Goal: Task Accomplishment & Management: Manage account settings

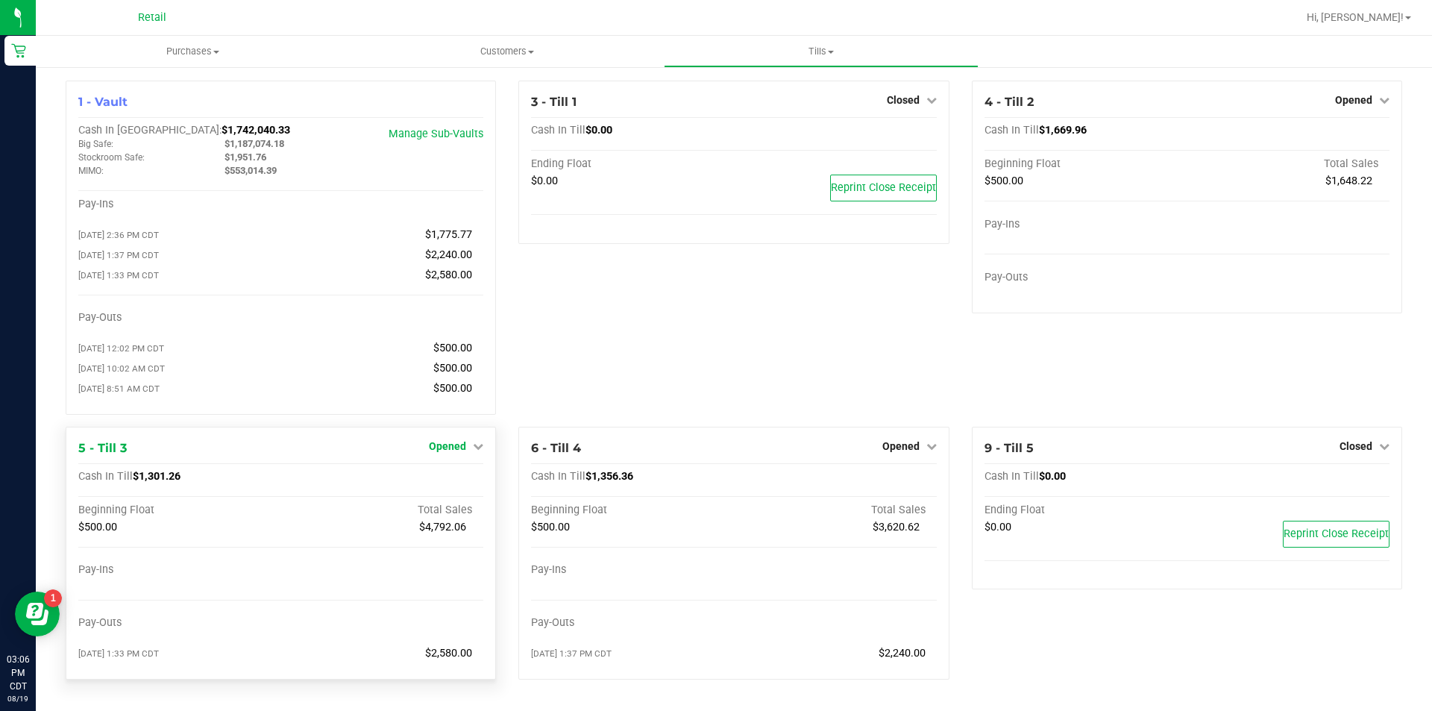
click at [474, 451] on icon at bounding box center [478, 446] width 10 height 10
click at [444, 483] on link "Close Till" at bounding box center [450, 477] width 40 height 12
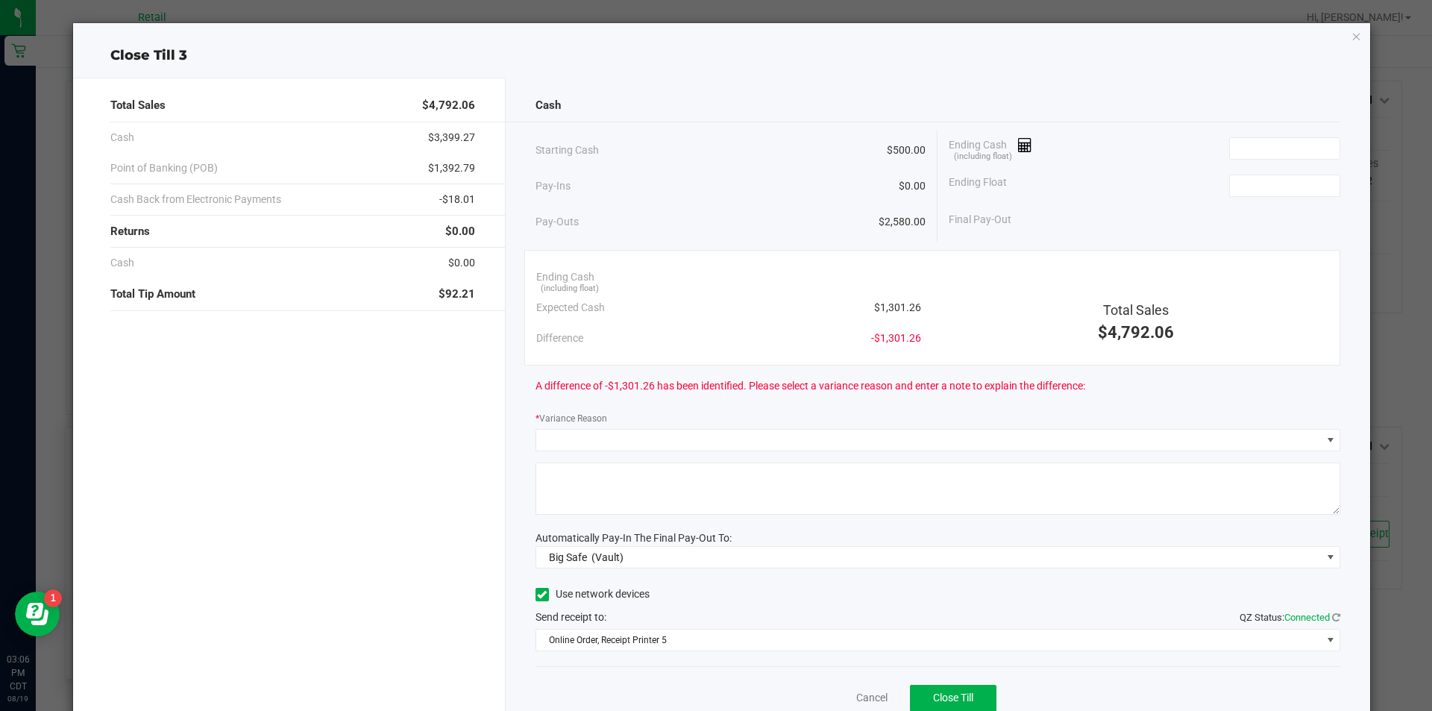
click at [1351, 39] on icon "button" at bounding box center [1356, 36] width 10 height 18
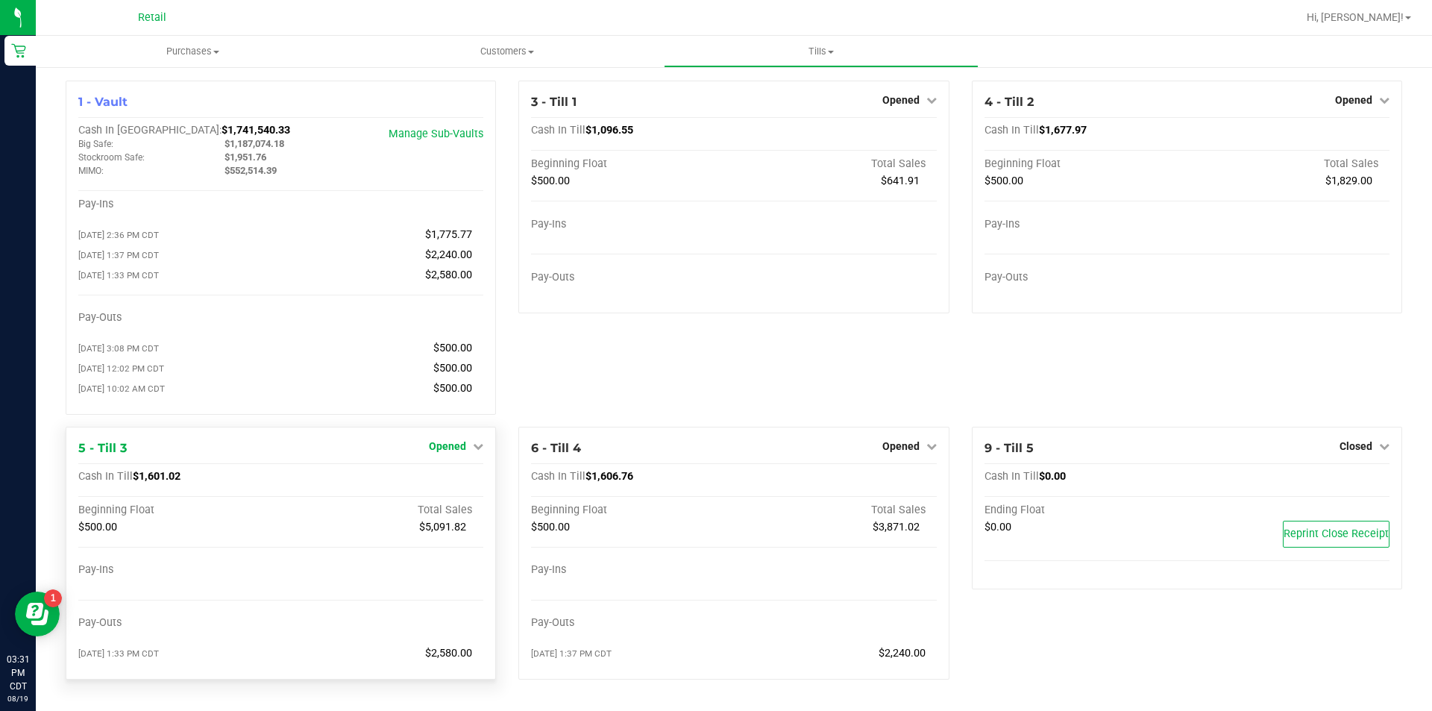
click at [477, 450] on icon at bounding box center [478, 446] width 10 height 10
click at [444, 483] on link "Close Till" at bounding box center [450, 477] width 40 height 12
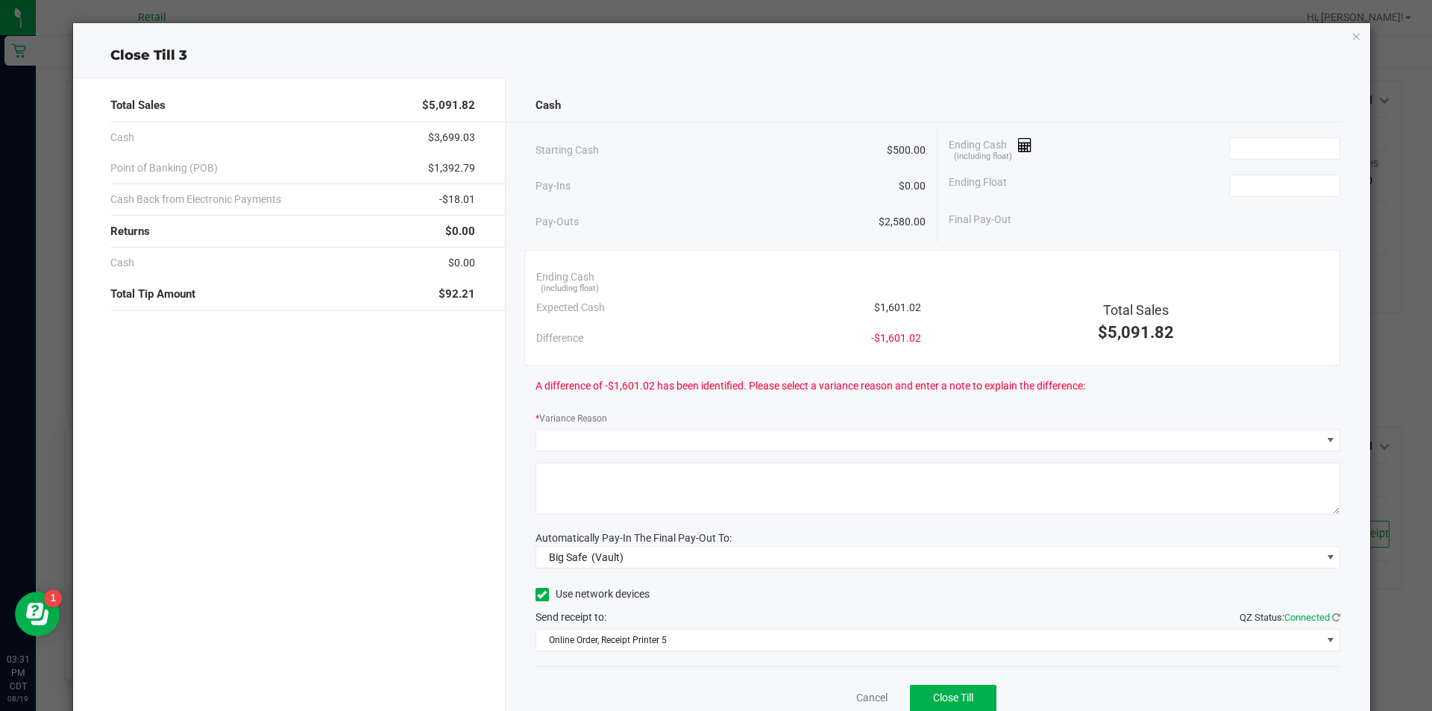
click at [1351, 40] on icon "button" at bounding box center [1356, 36] width 10 height 18
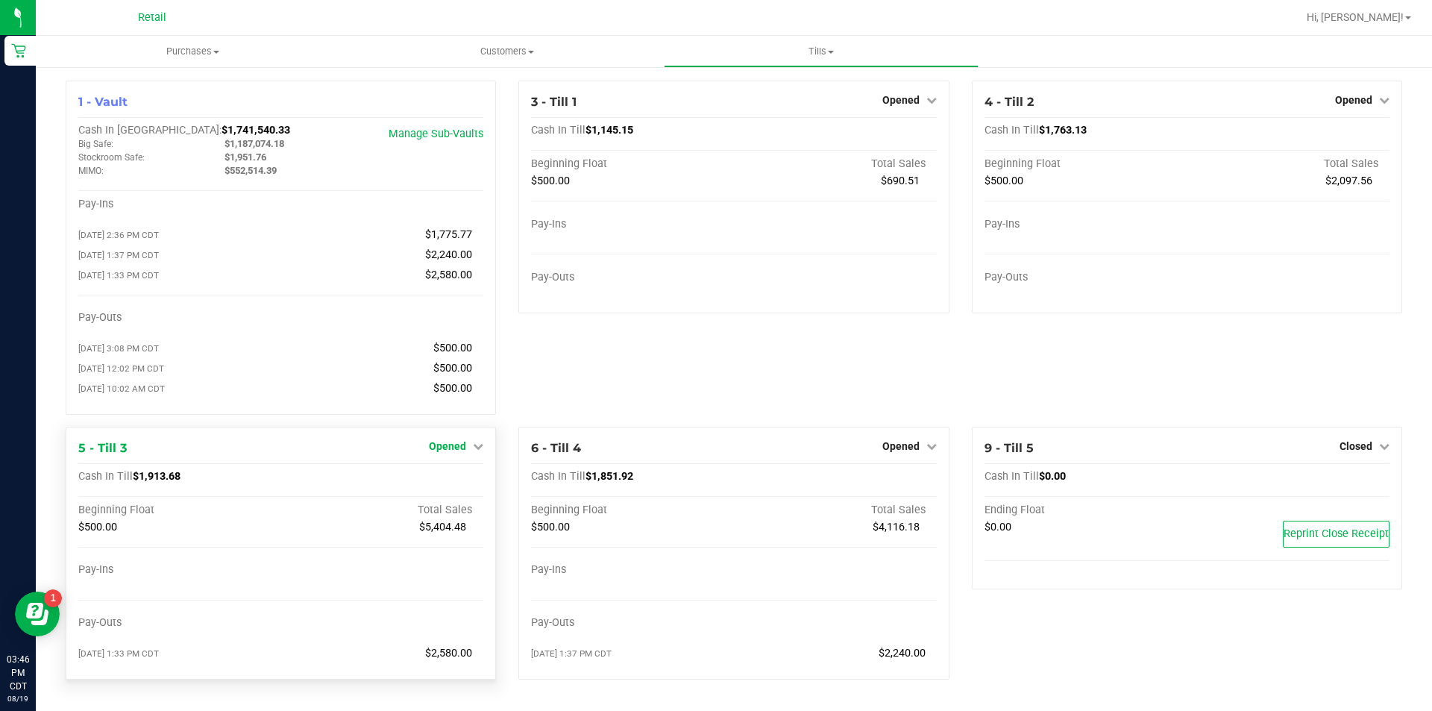
click at [473, 451] on icon at bounding box center [478, 446] width 10 height 10
click at [435, 483] on link "Close Till" at bounding box center [450, 477] width 40 height 12
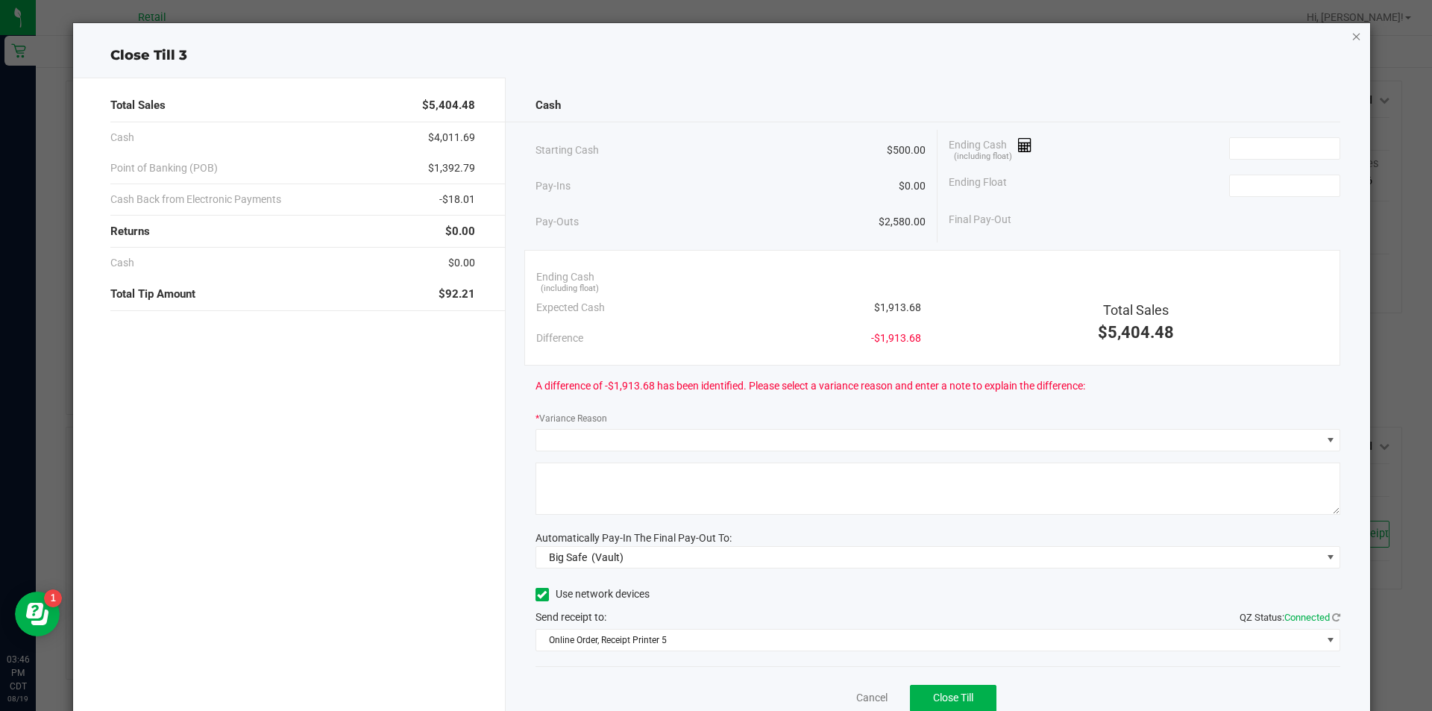
click at [1351, 42] on icon "button" at bounding box center [1356, 36] width 10 height 18
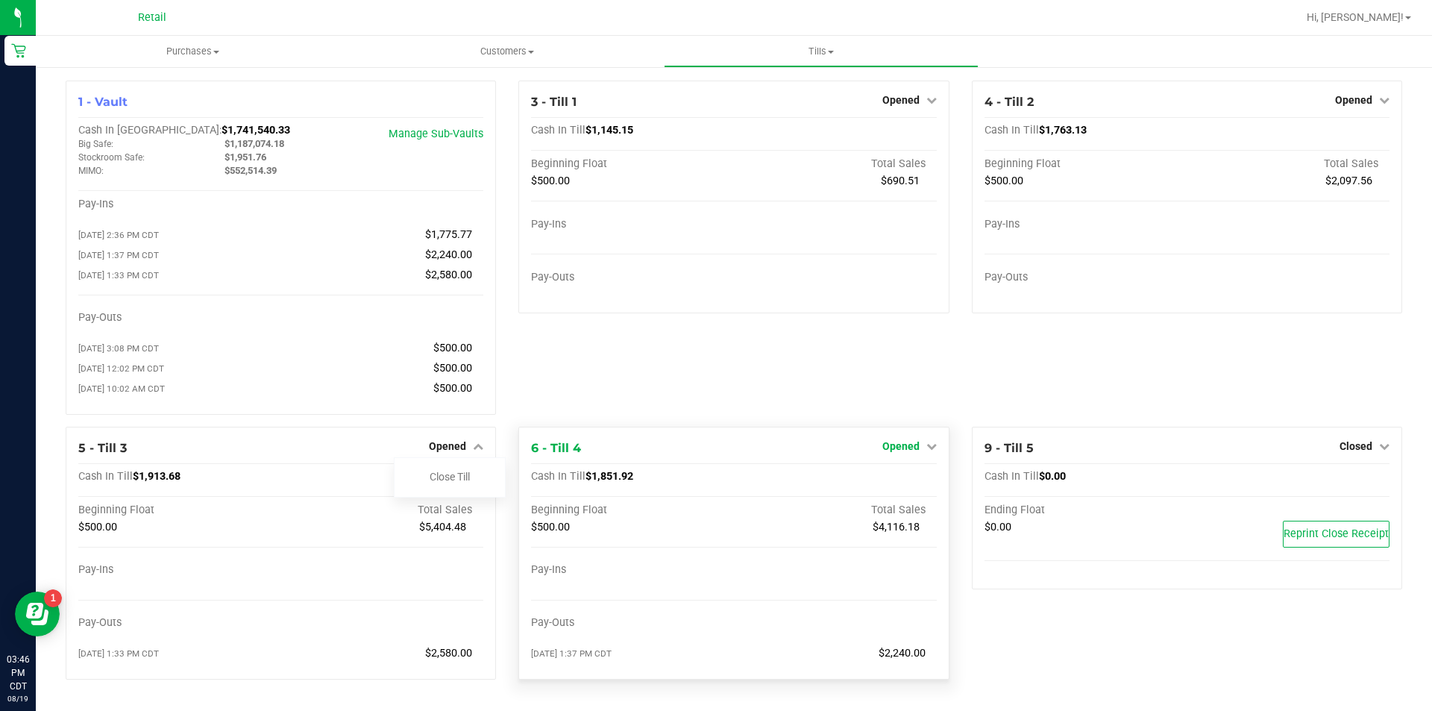
click at [926, 451] on icon at bounding box center [931, 446] width 10 height 10
click at [888, 483] on link "Close Till" at bounding box center [902, 477] width 40 height 12
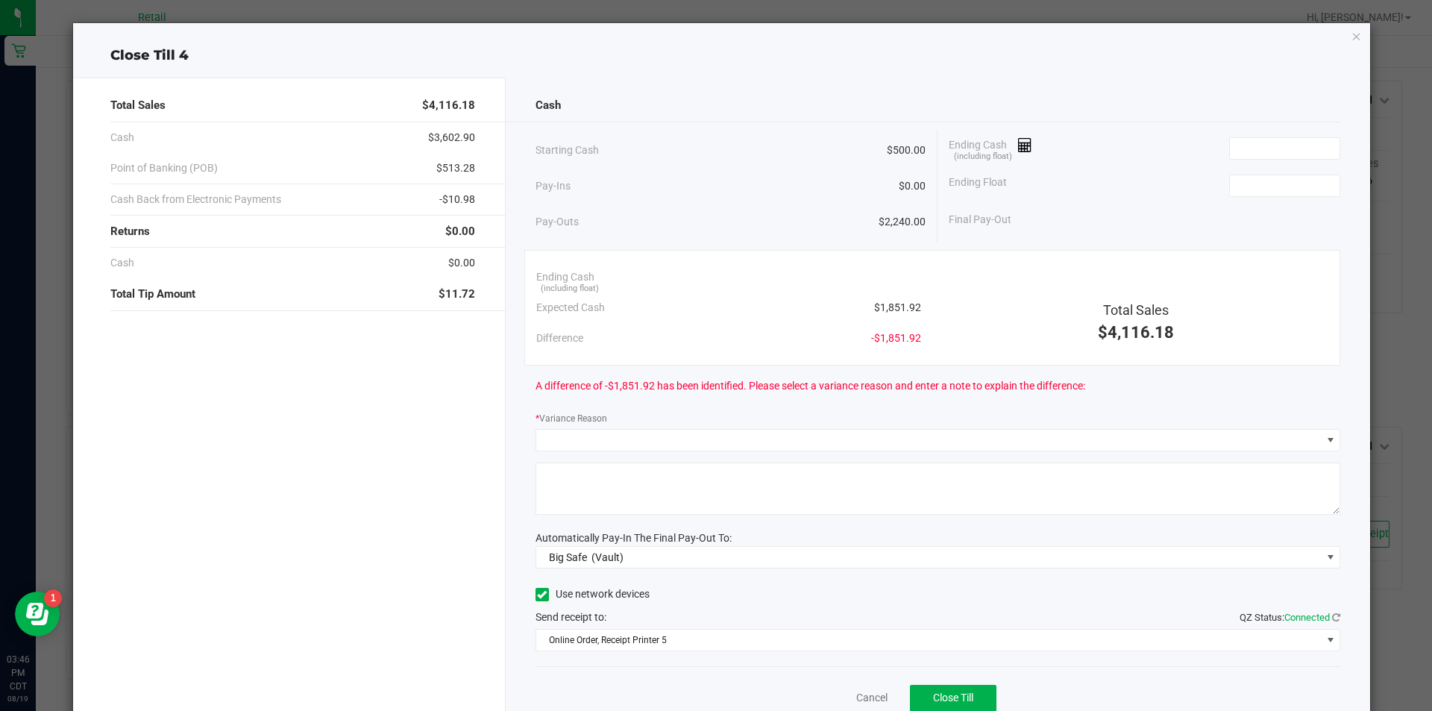
click at [1351, 40] on icon "button" at bounding box center [1356, 36] width 10 height 18
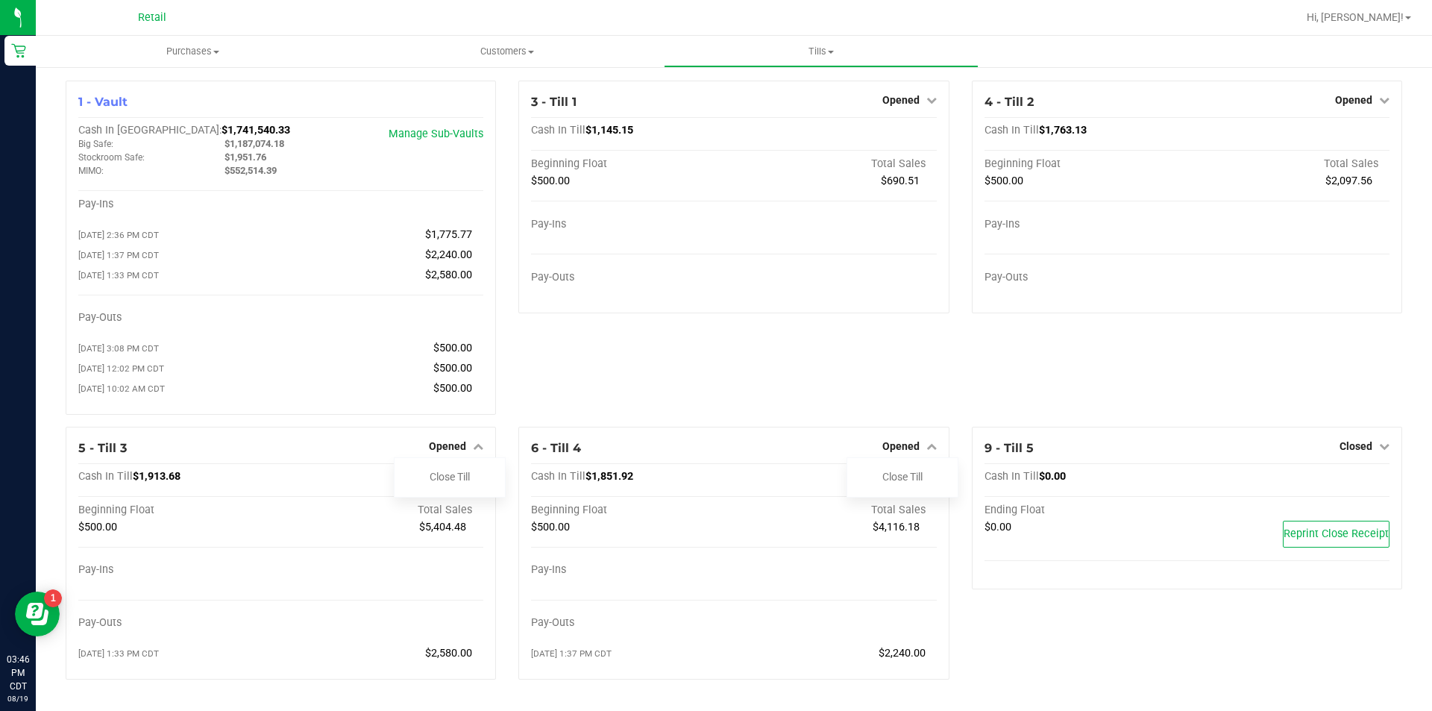
click at [1362, 99] on link "Opened" at bounding box center [1362, 100] width 54 height 12
click at [1335, 135] on link "Close Till" at bounding box center [1355, 131] width 40 height 12
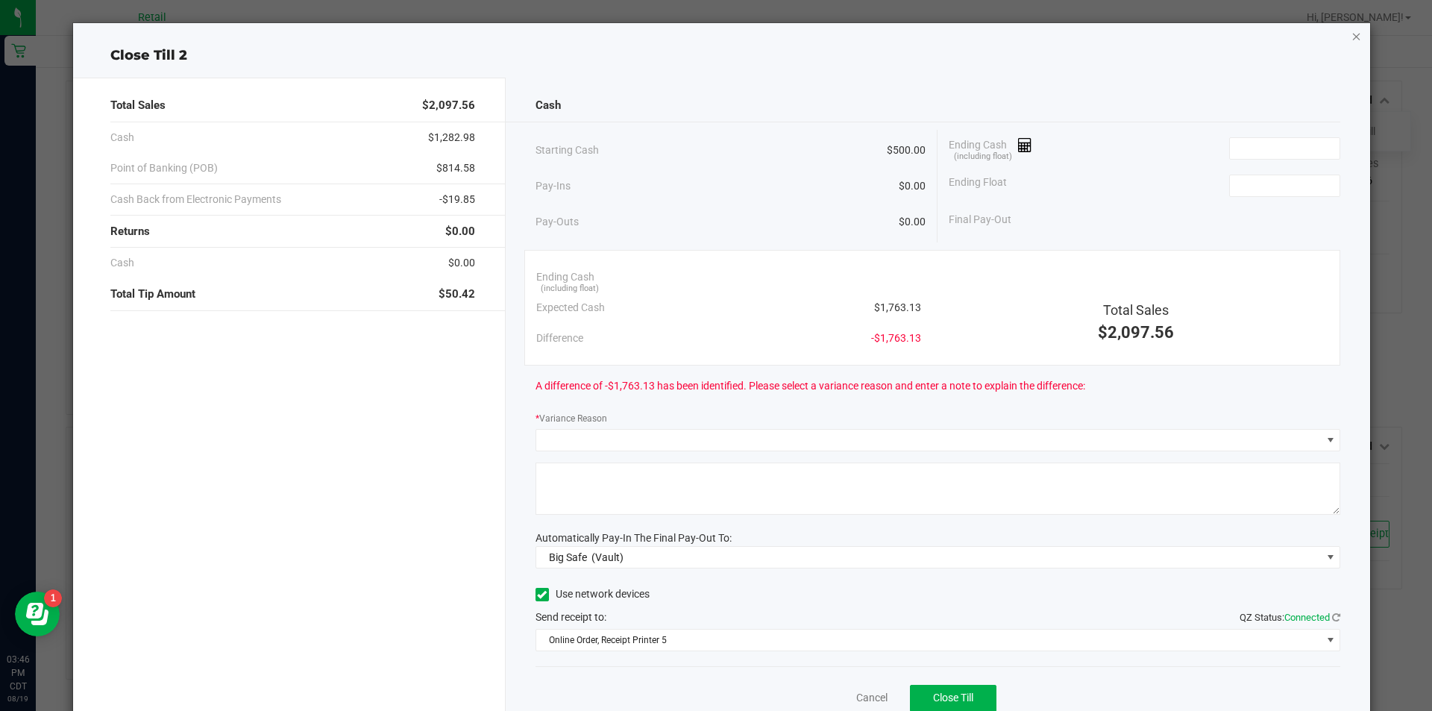
click at [1351, 38] on icon "button" at bounding box center [1356, 36] width 10 height 18
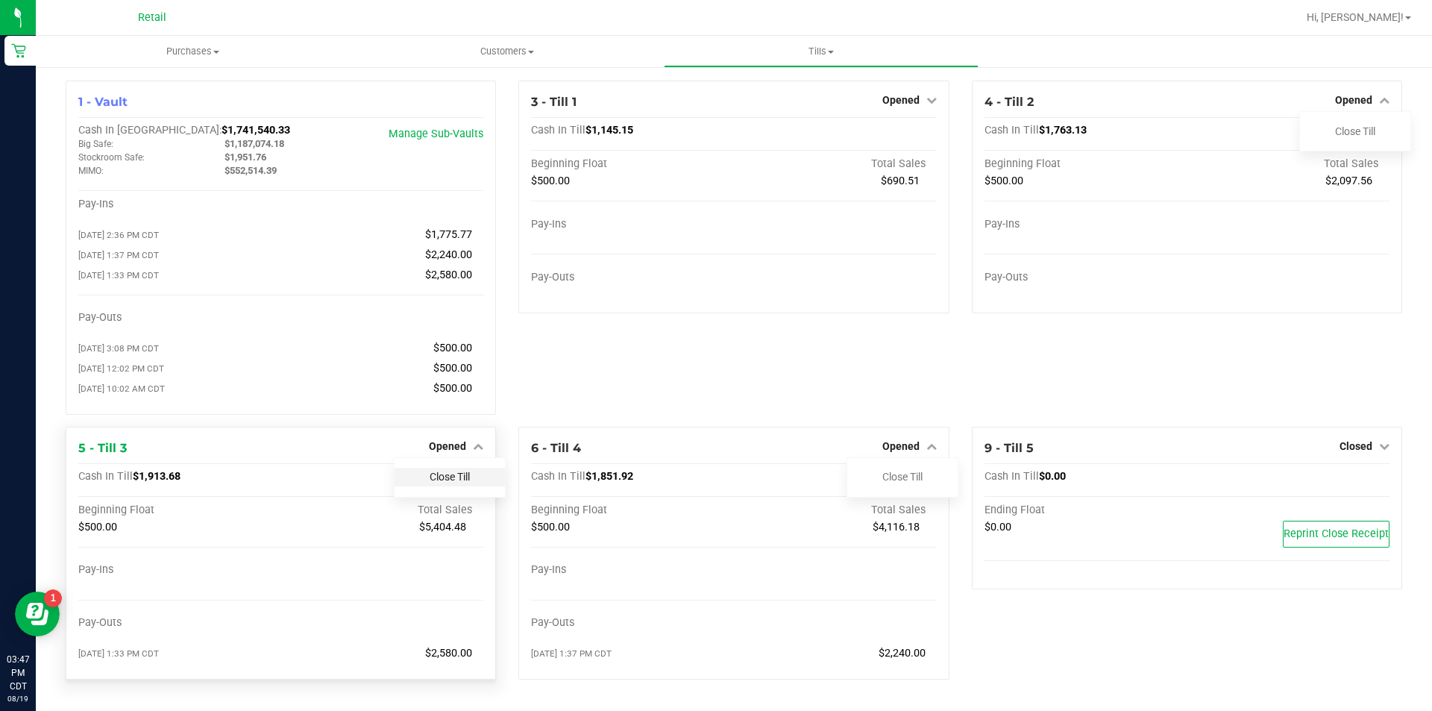
click at [460, 483] on link "Close Till" at bounding box center [450, 477] width 40 height 12
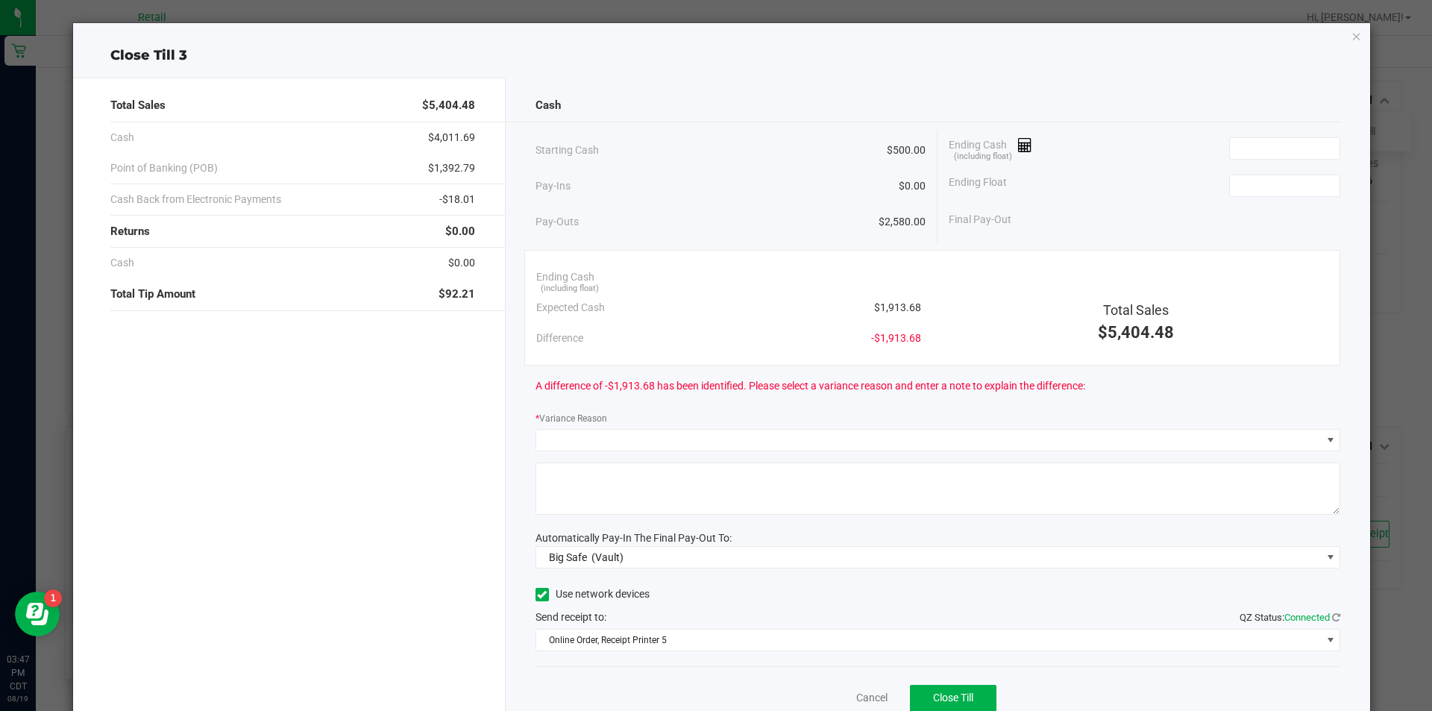
click at [1351, 38] on icon "button" at bounding box center [1356, 36] width 10 height 18
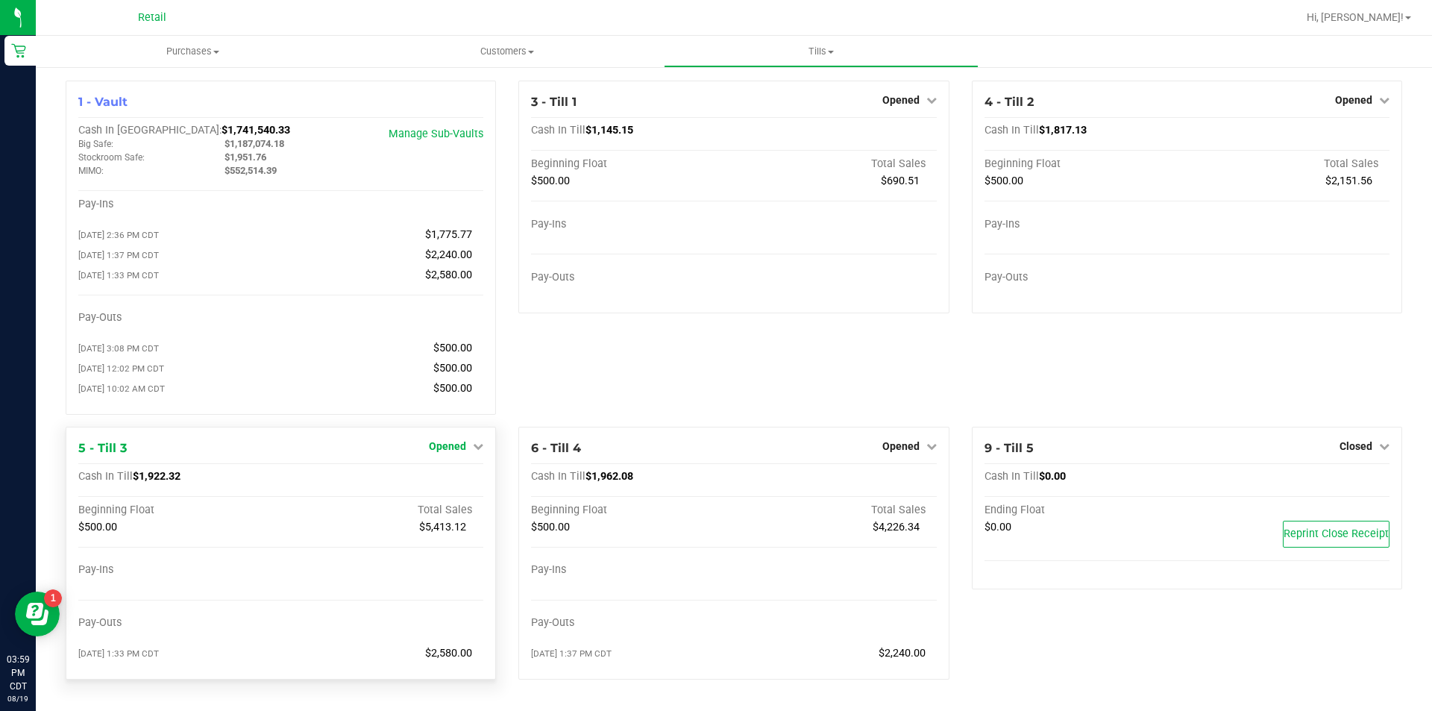
click at [474, 451] on icon at bounding box center [478, 446] width 10 height 10
click at [446, 483] on link "Close Till" at bounding box center [450, 477] width 40 height 12
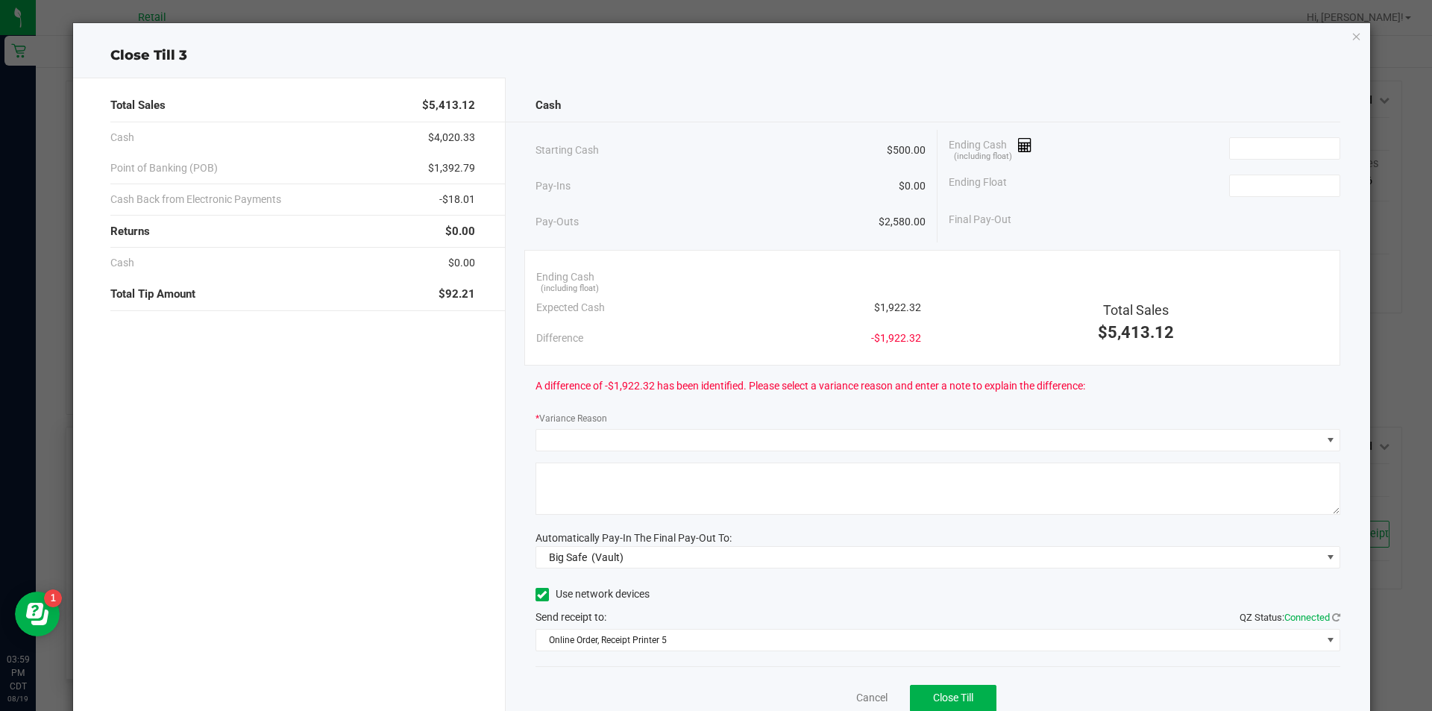
click at [1351, 40] on icon "button" at bounding box center [1356, 36] width 10 height 18
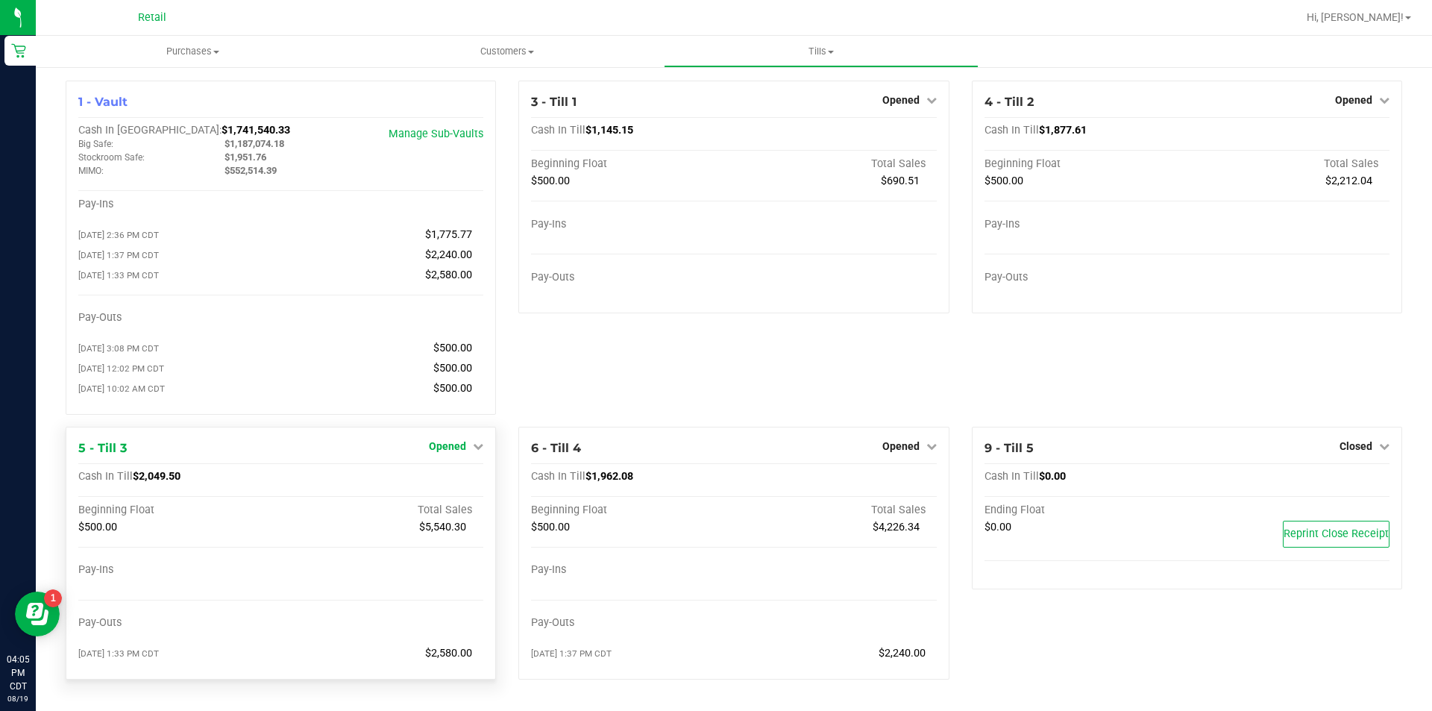
click at [474, 451] on icon at bounding box center [478, 446] width 10 height 10
click at [442, 479] on link "Close Till" at bounding box center [450, 477] width 40 height 12
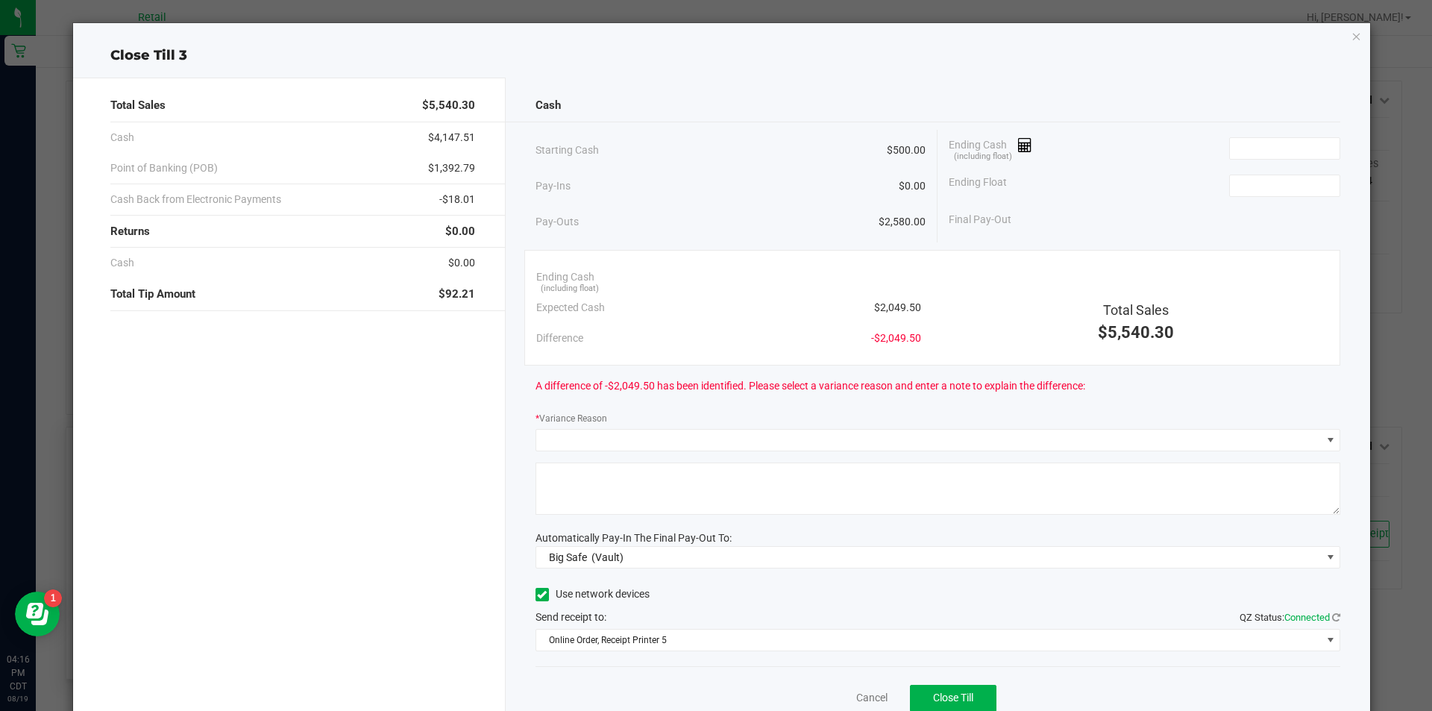
click at [1351, 43] on icon "button" at bounding box center [1356, 36] width 10 height 18
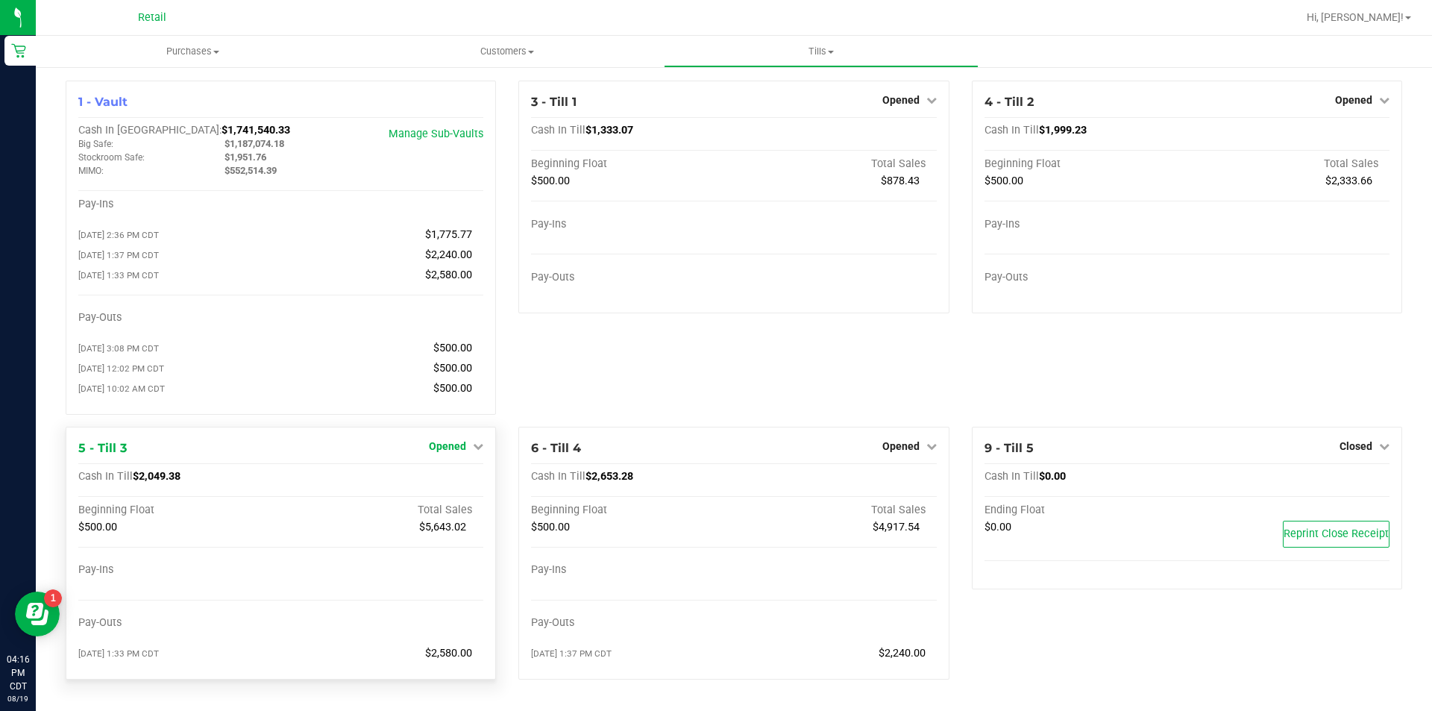
click at [476, 451] on icon at bounding box center [478, 446] width 10 height 10
click at [440, 483] on link "Close Till" at bounding box center [450, 477] width 40 height 12
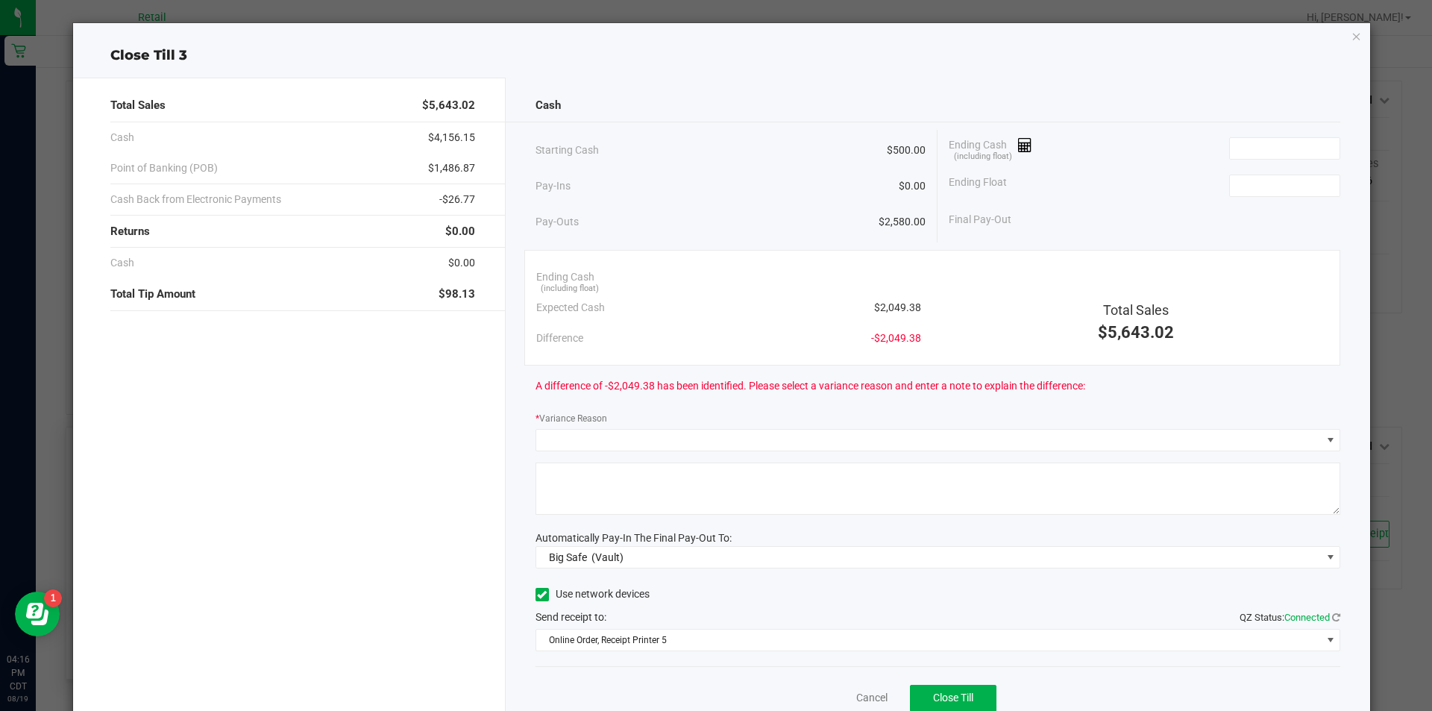
click at [1351, 41] on icon "button" at bounding box center [1356, 36] width 10 height 18
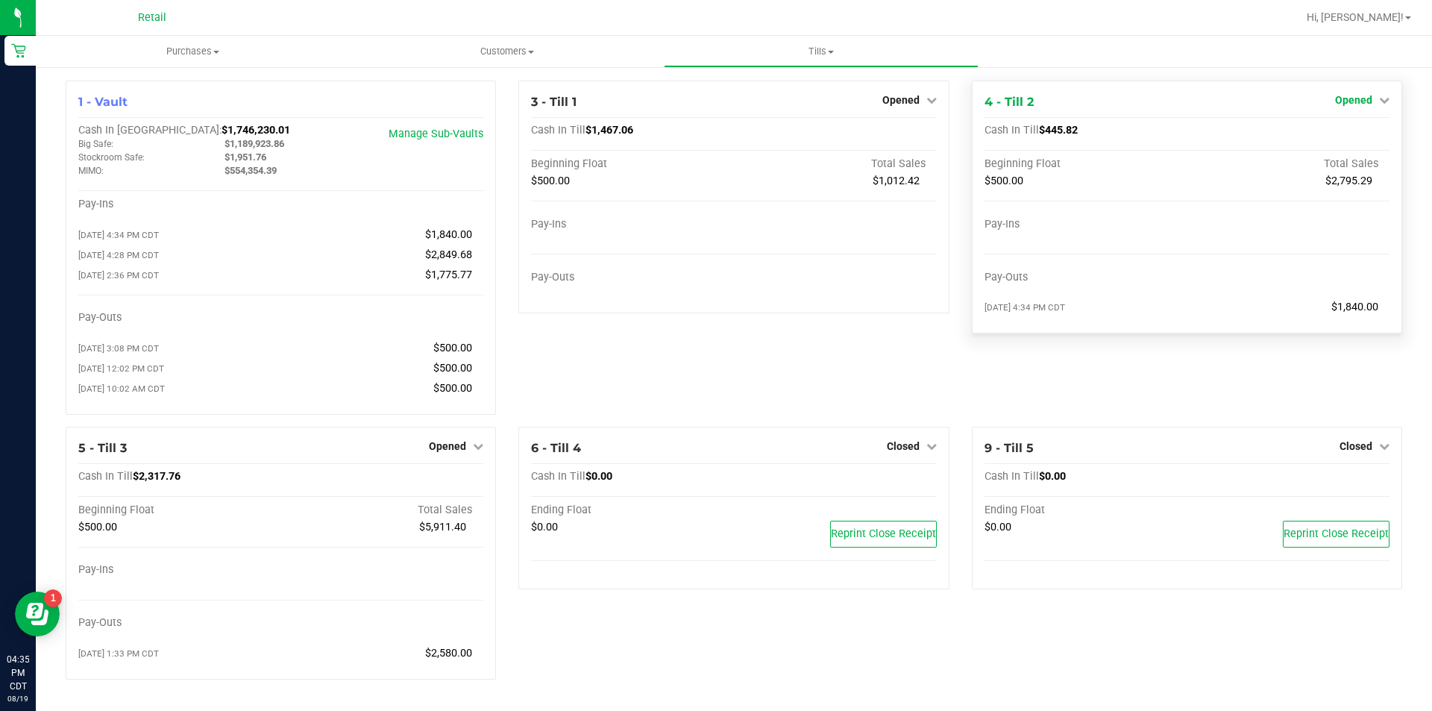
click at [1379, 101] on icon at bounding box center [1384, 100] width 10 height 10
click at [1335, 131] on link "Close Till" at bounding box center [1355, 131] width 40 height 12
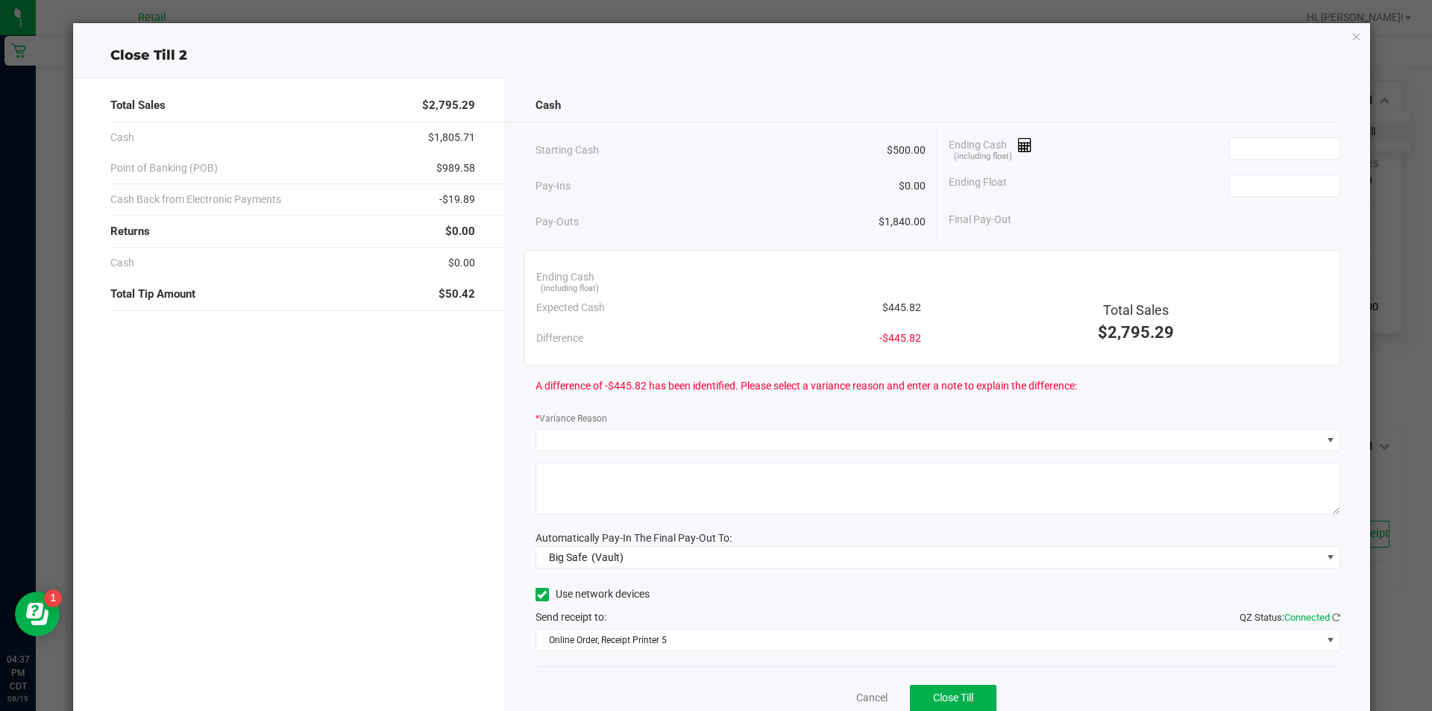
click at [1351, 42] on icon "button" at bounding box center [1356, 36] width 10 height 18
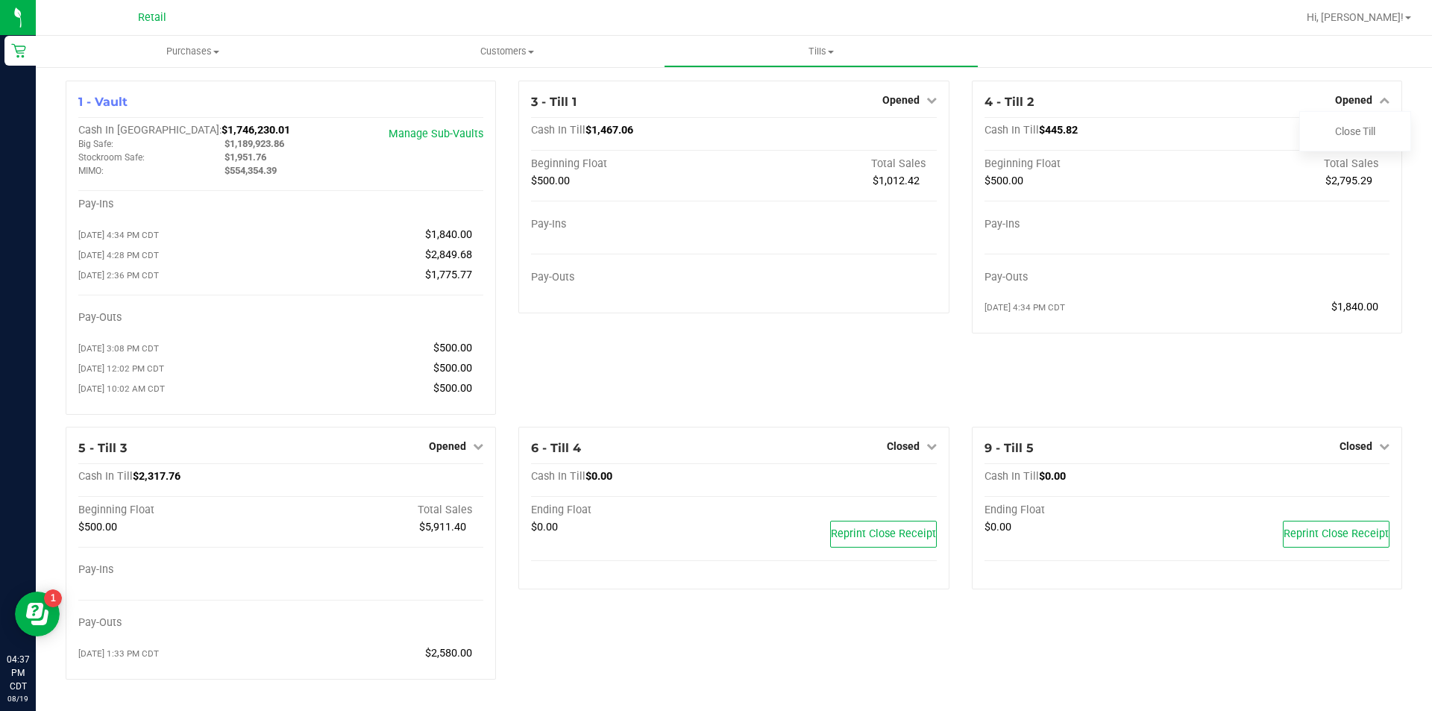
click at [477, 449] on icon at bounding box center [478, 446] width 10 height 10
click at [458, 483] on link "Close Till" at bounding box center [450, 477] width 40 height 12
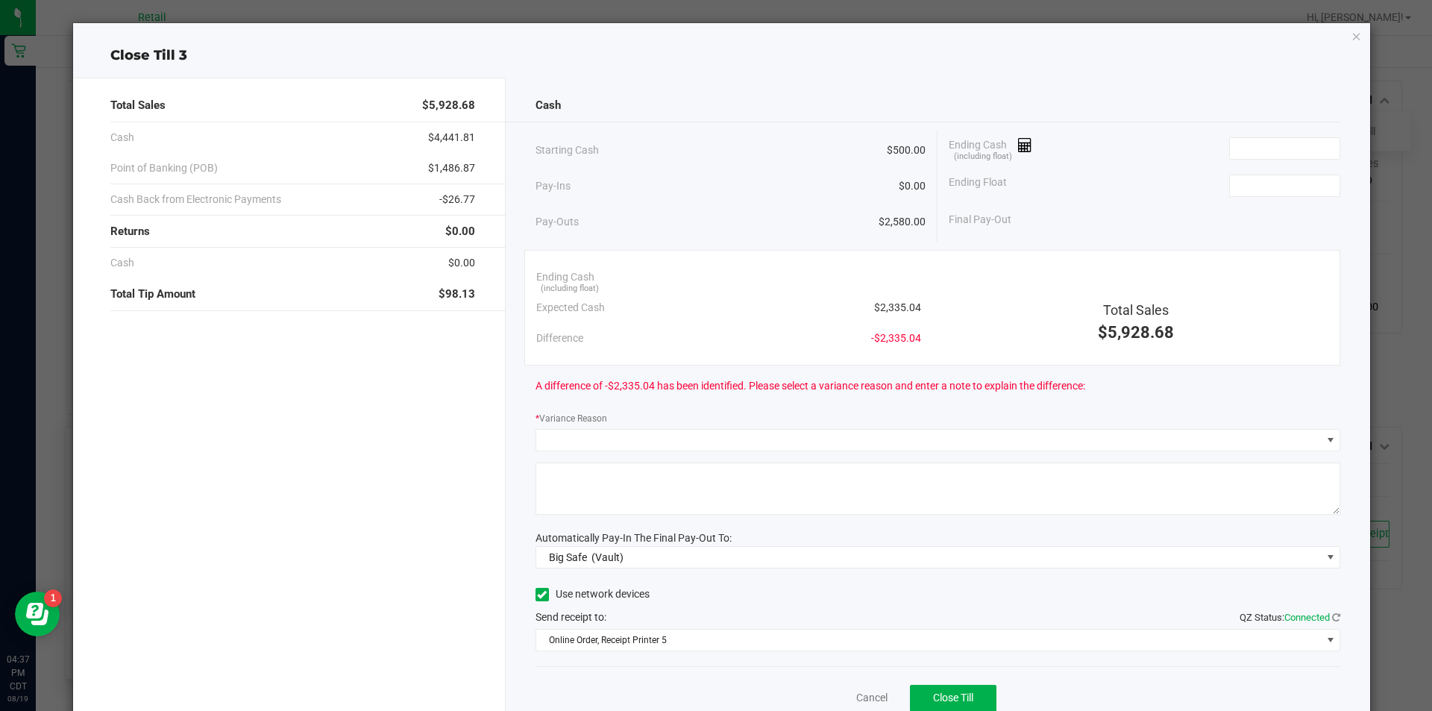
click at [1351, 37] on icon "button" at bounding box center [1356, 36] width 10 height 18
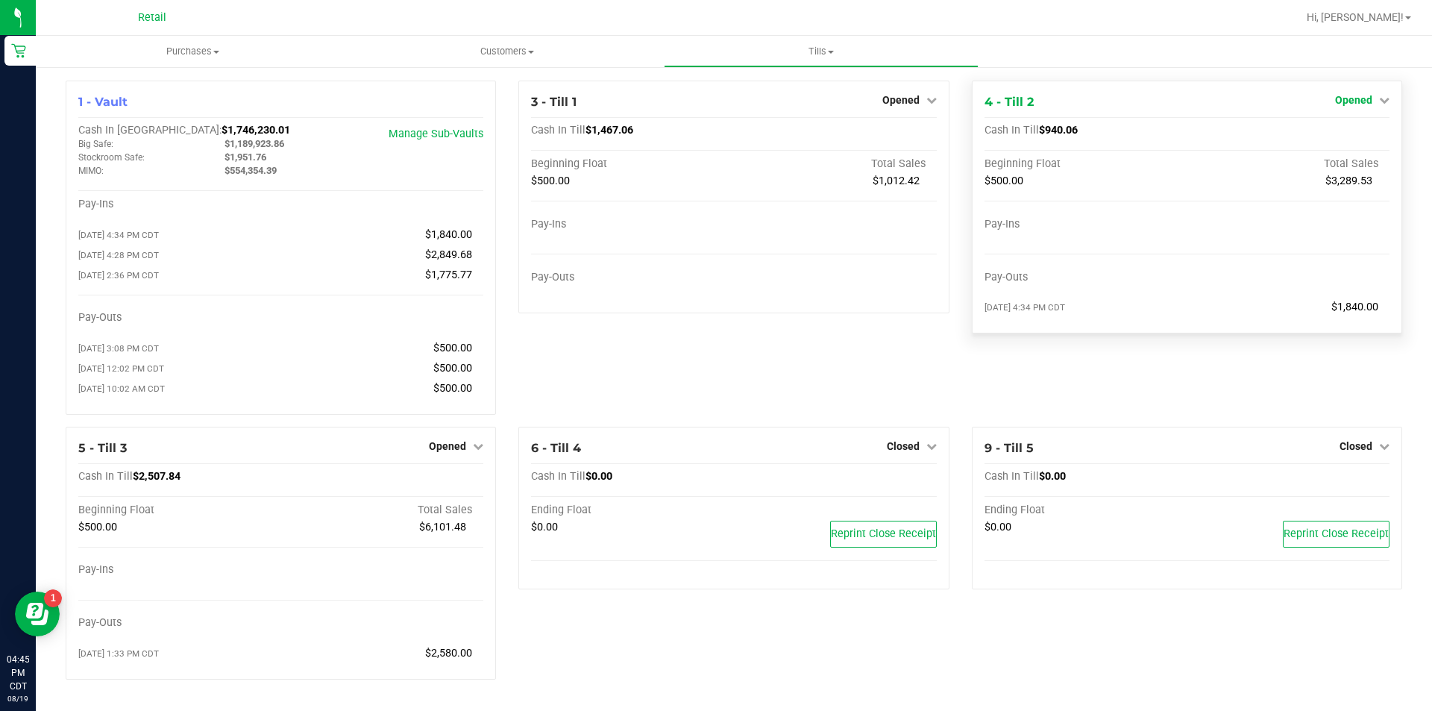
click at [1379, 103] on icon at bounding box center [1384, 100] width 10 height 10
click at [1335, 130] on link "Close Till" at bounding box center [1355, 131] width 40 height 12
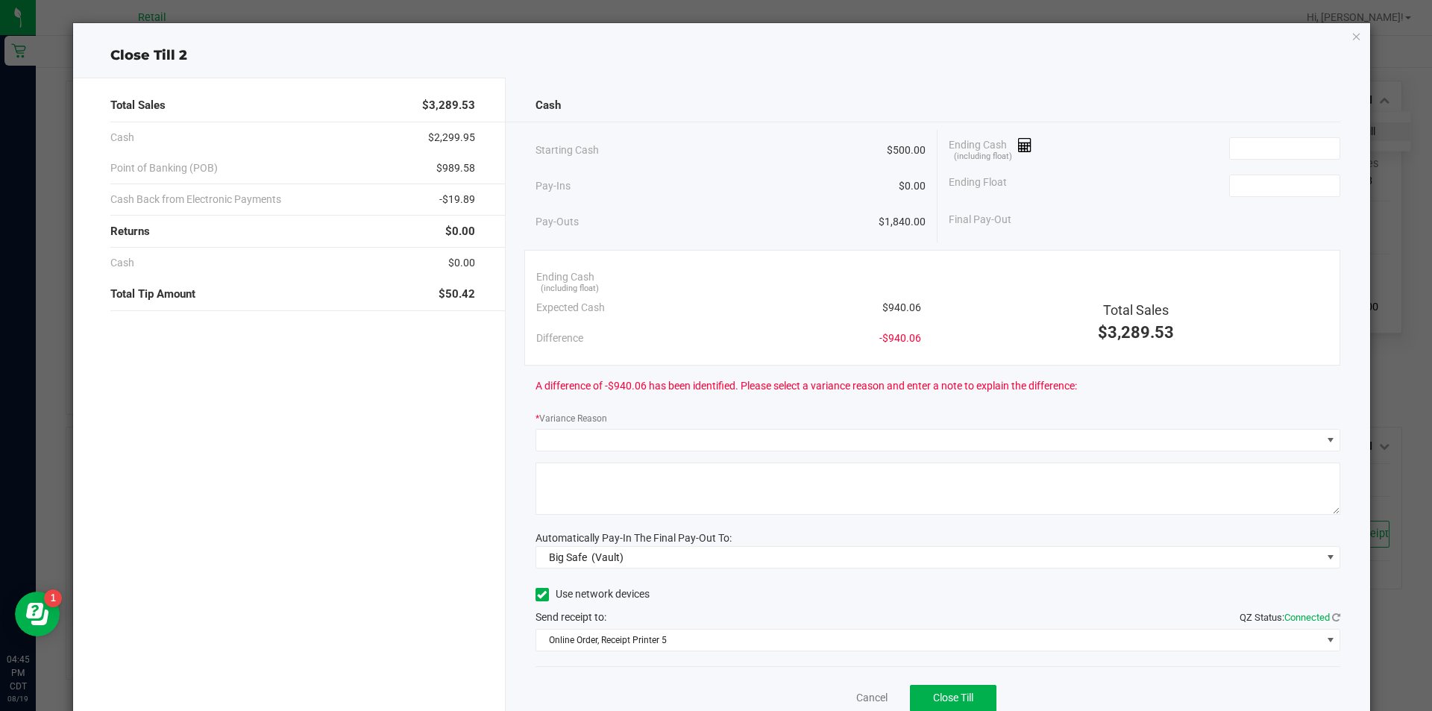
click at [1351, 40] on icon "button" at bounding box center [1356, 36] width 10 height 18
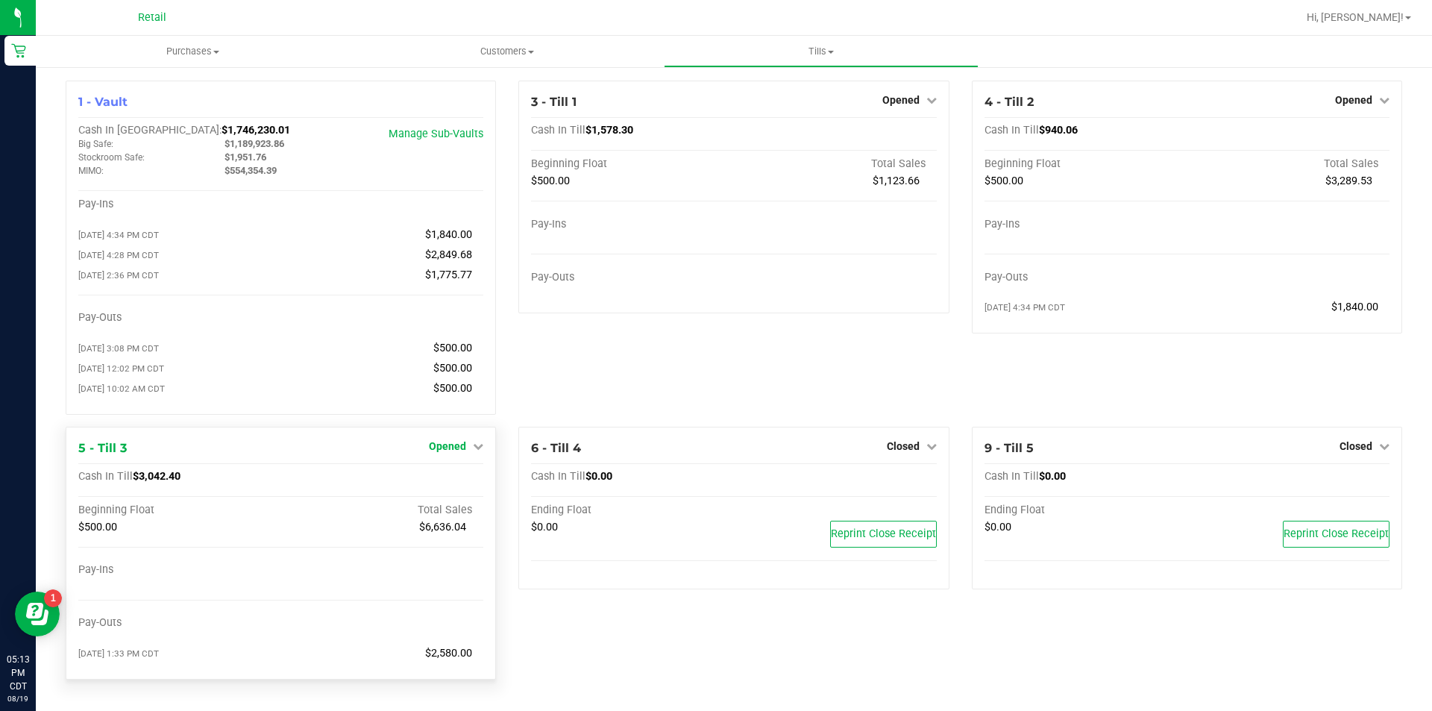
click at [468, 450] on link "Opened" at bounding box center [456, 446] width 54 height 12
click at [439, 483] on link "Close Till" at bounding box center [450, 477] width 40 height 12
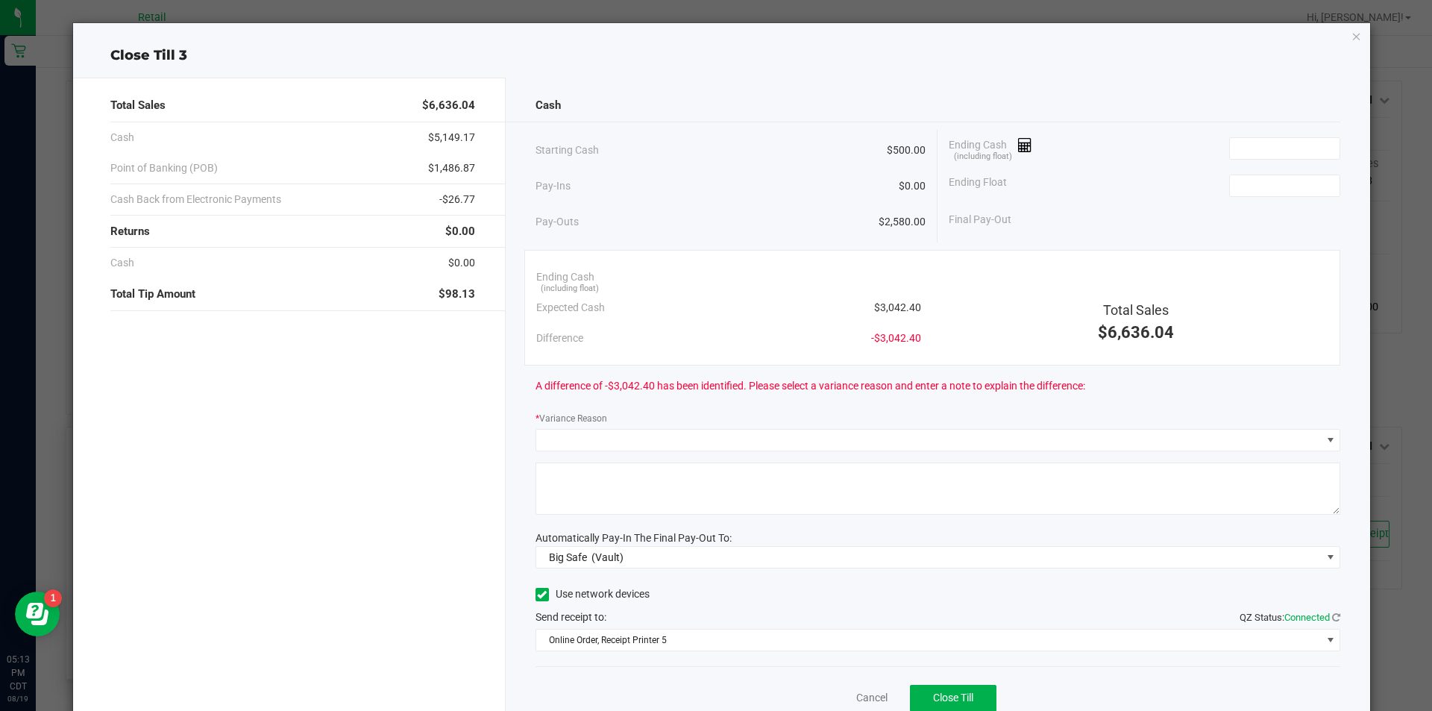
click at [1351, 35] on icon "button" at bounding box center [1356, 36] width 10 height 18
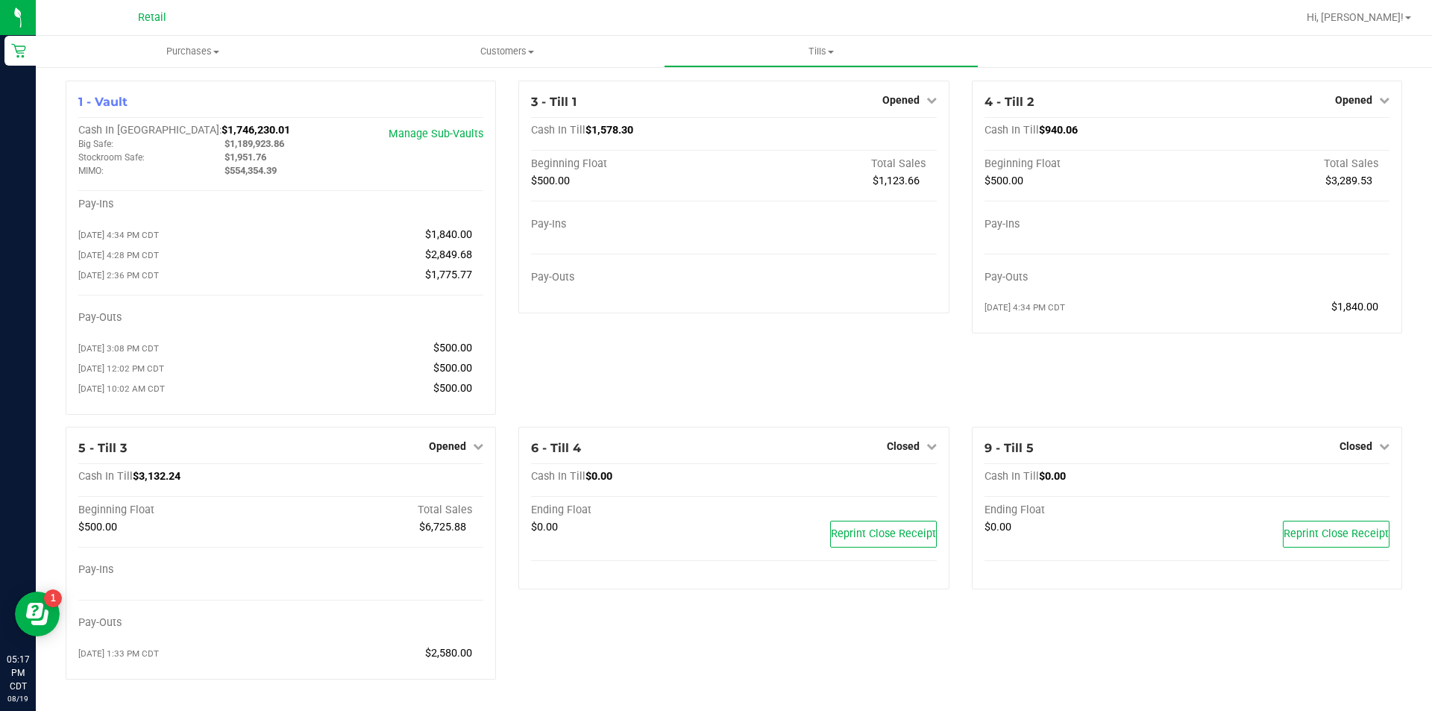
click at [474, 447] on icon at bounding box center [478, 446] width 10 height 10
click at [457, 479] on link "Close Till" at bounding box center [450, 477] width 40 height 12
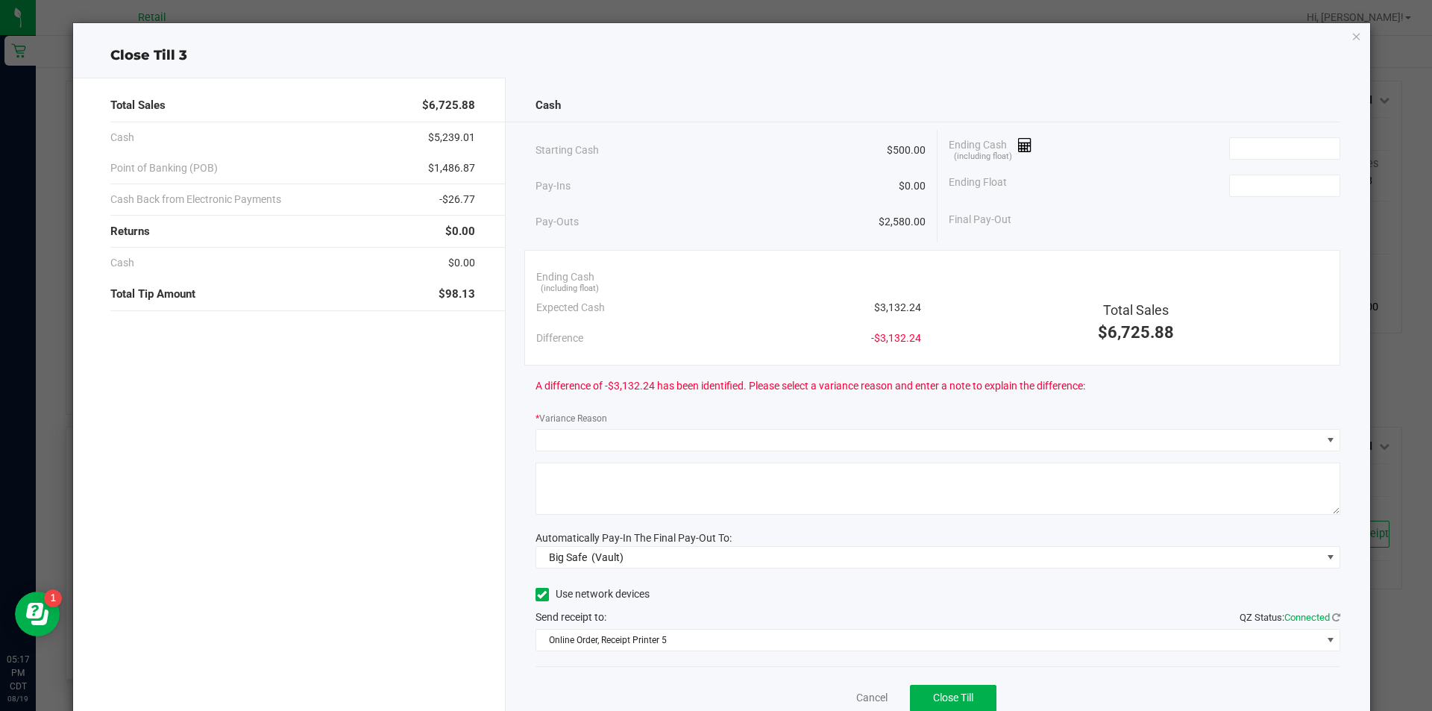
click at [1351, 43] on icon "button" at bounding box center [1356, 36] width 10 height 18
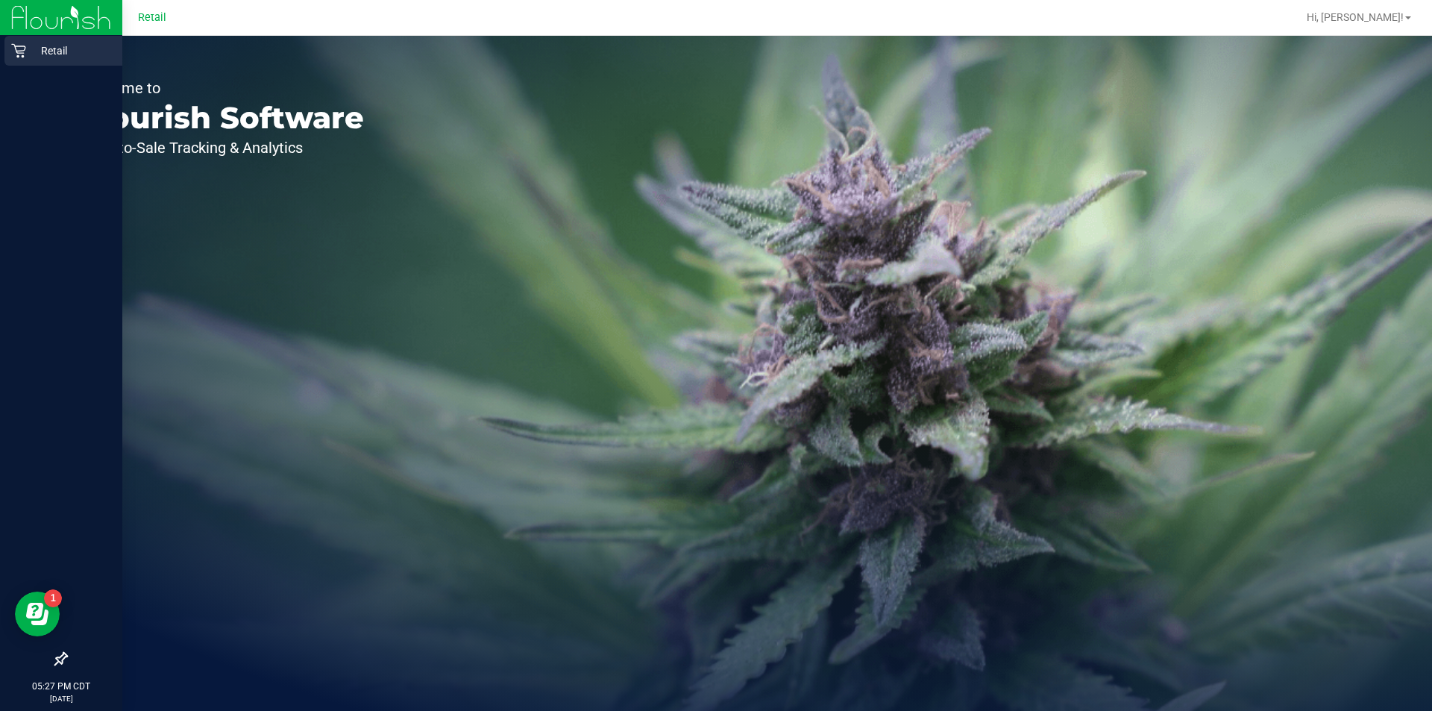
click at [22, 62] on div "Retail" at bounding box center [63, 51] width 118 height 30
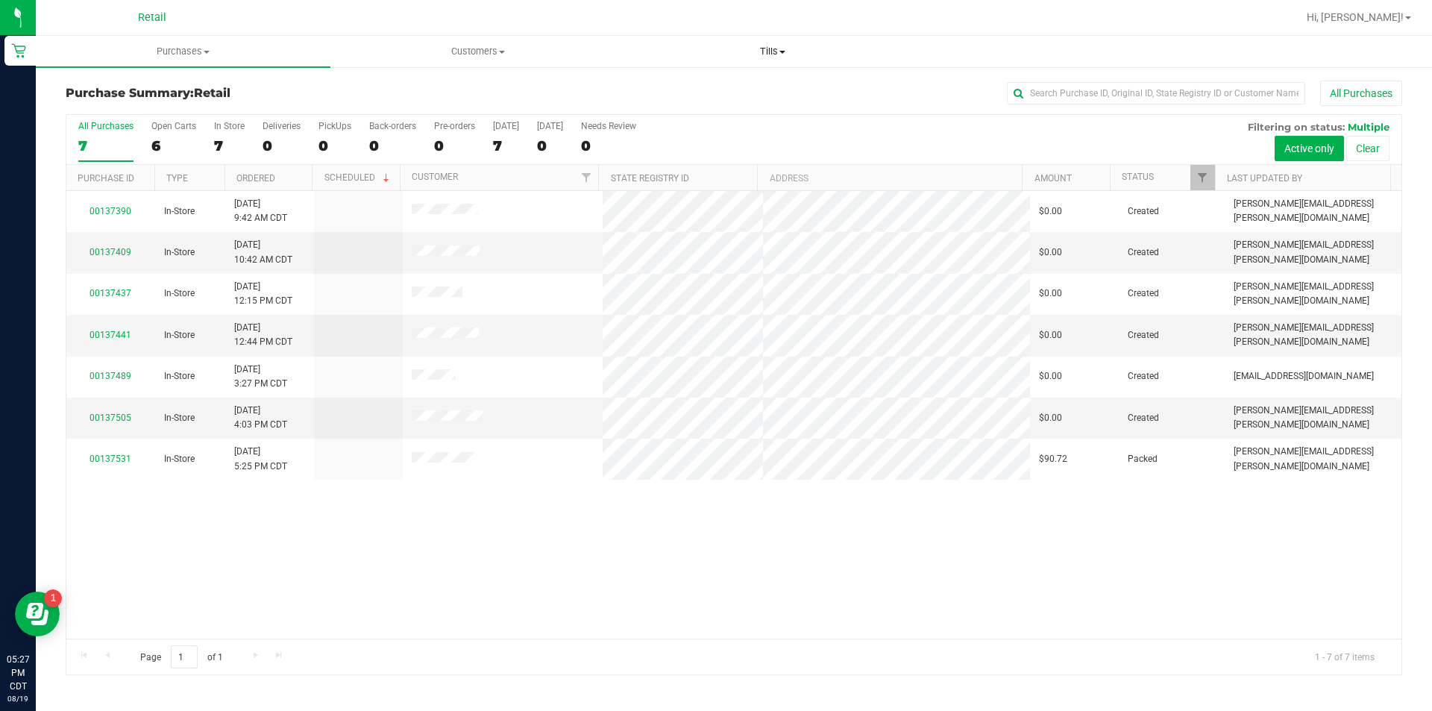
click at [782, 51] on span at bounding box center [782, 52] width 6 height 3
click at [679, 87] on span "Manage tills" at bounding box center [675, 90] width 101 height 13
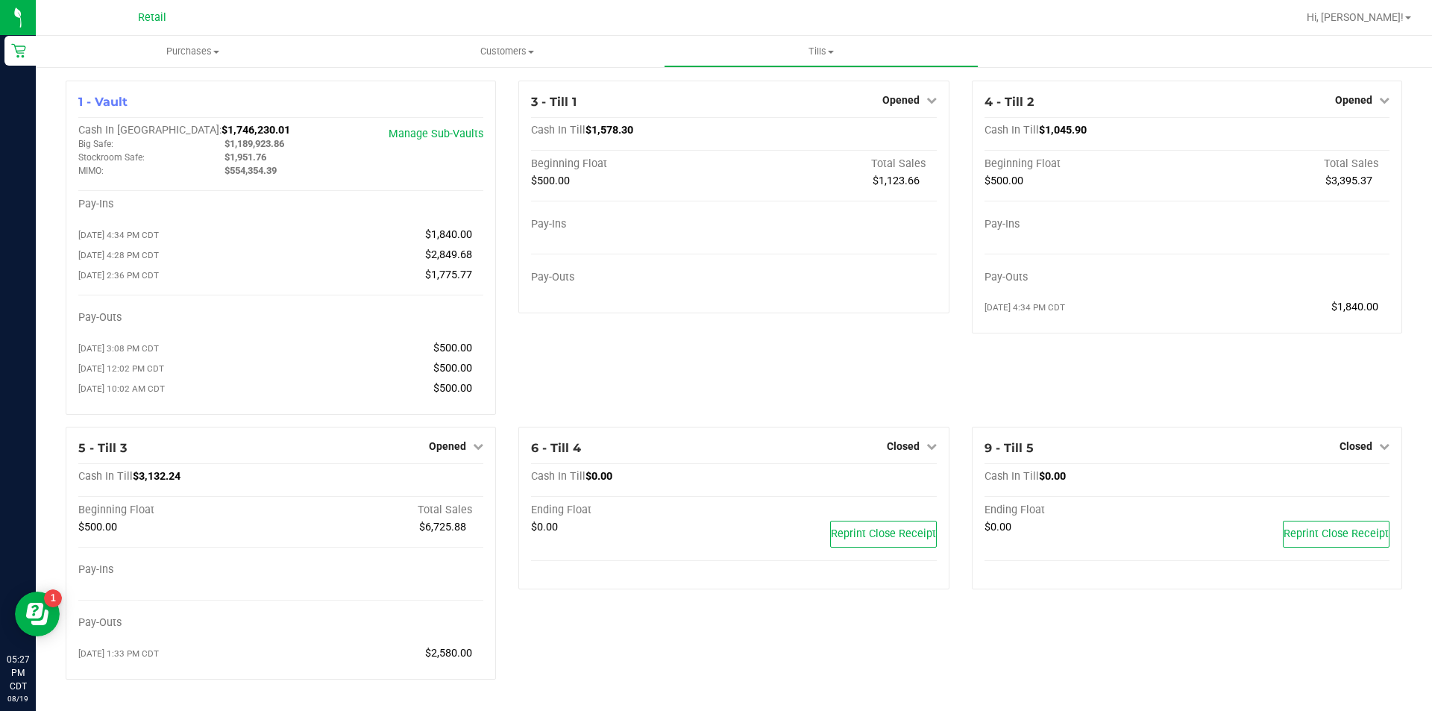
click at [475, 451] on icon at bounding box center [478, 446] width 10 height 10
click at [447, 480] on link "Close Till" at bounding box center [450, 477] width 40 height 12
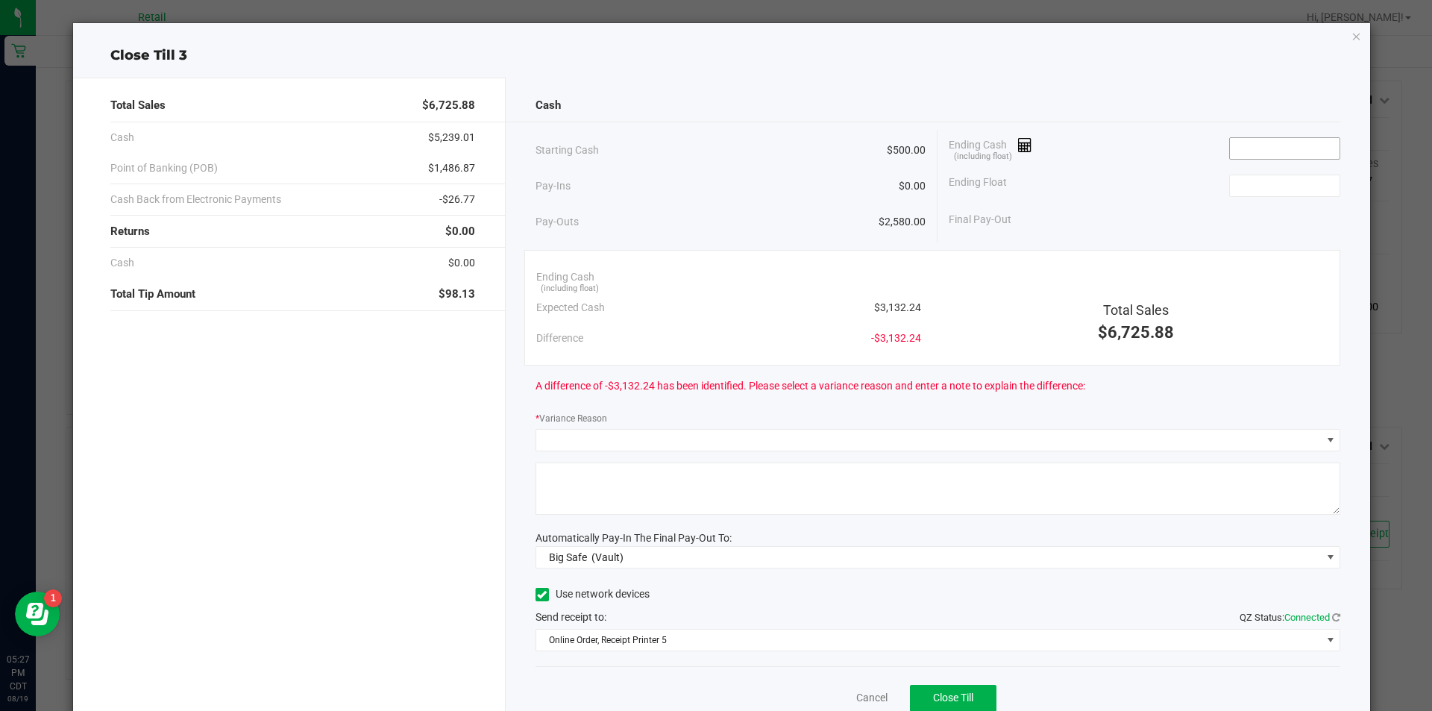
click at [1242, 146] on input at bounding box center [1285, 148] width 110 height 21
click at [1237, 185] on input at bounding box center [1285, 185] width 110 height 21
type input "$3,132.23"
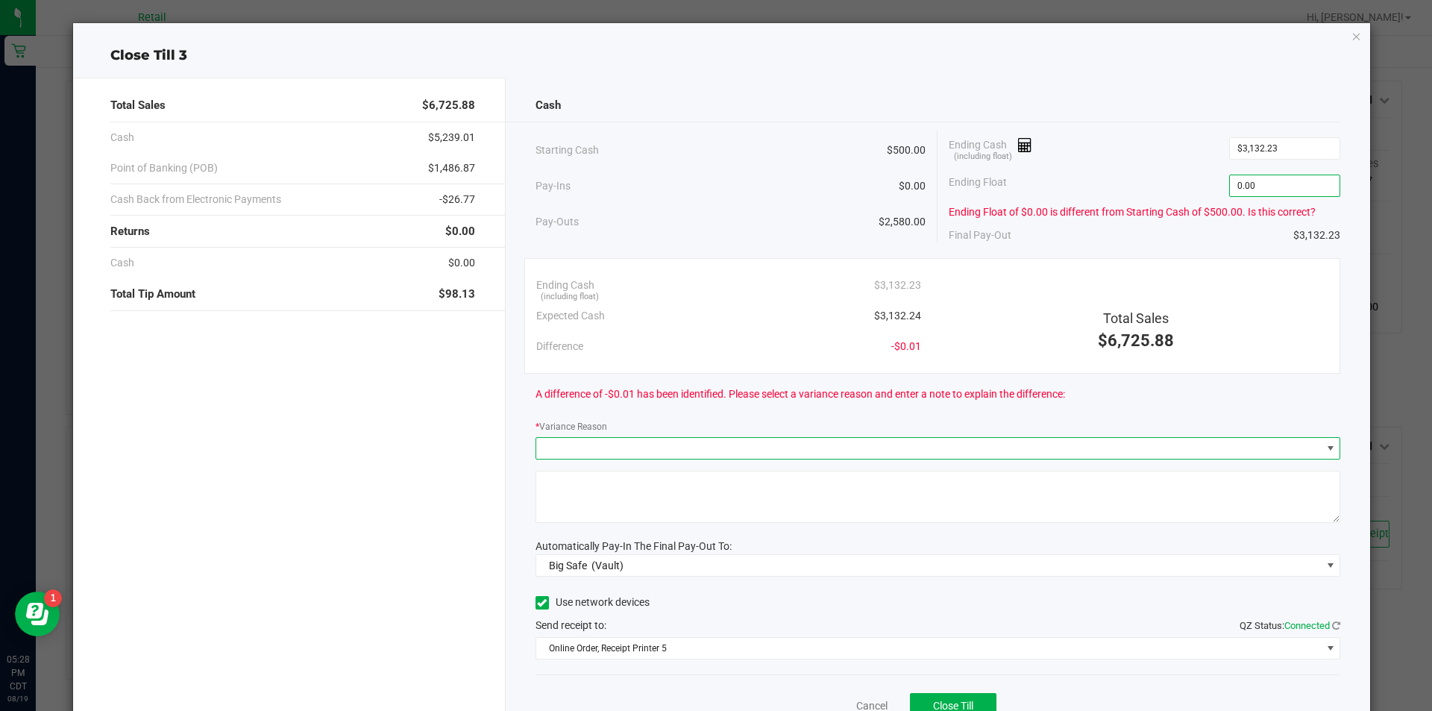
click at [1325, 448] on span at bounding box center [1331, 448] width 12 height 12
type input "$0.00"
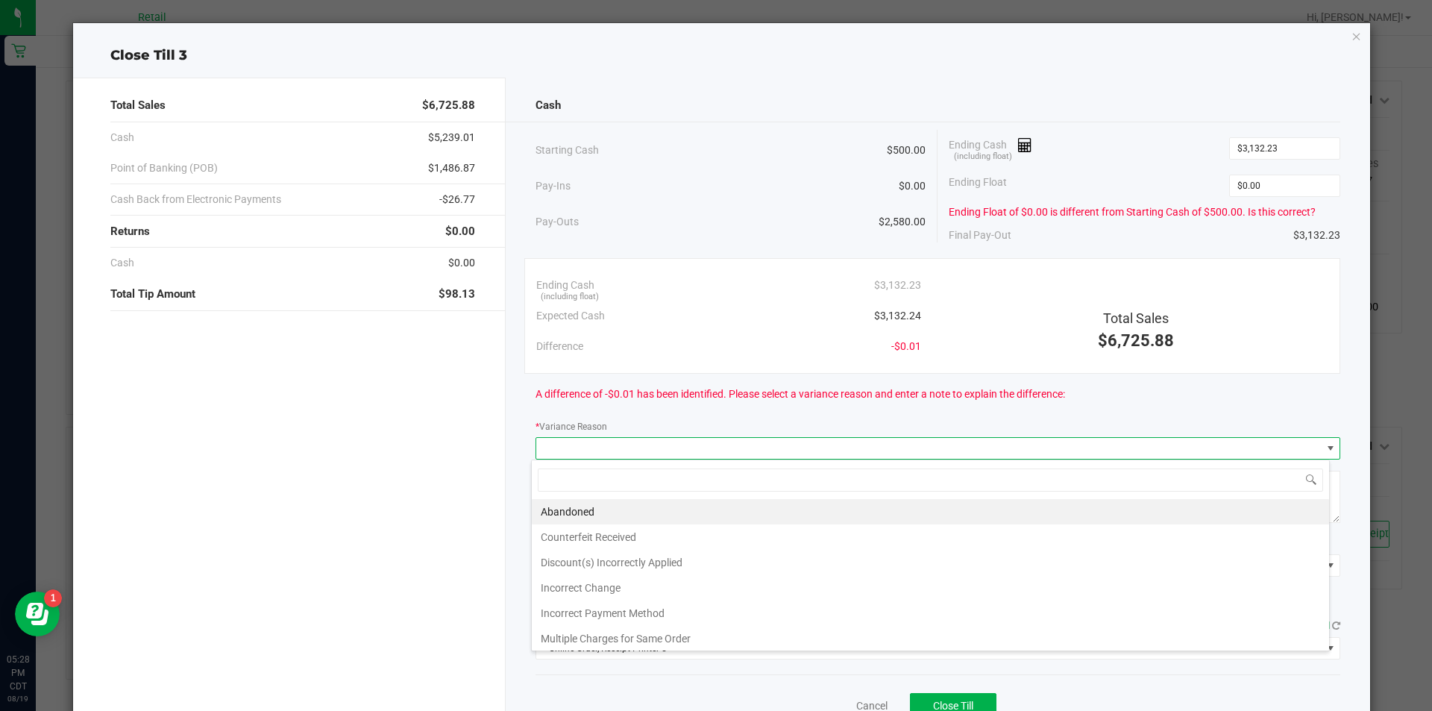
scroll to position [22, 798]
click at [580, 475] on input at bounding box center [930, 479] width 785 height 23
click at [567, 591] on li "Incorrect Change" at bounding box center [930, 587] width 797 height 25
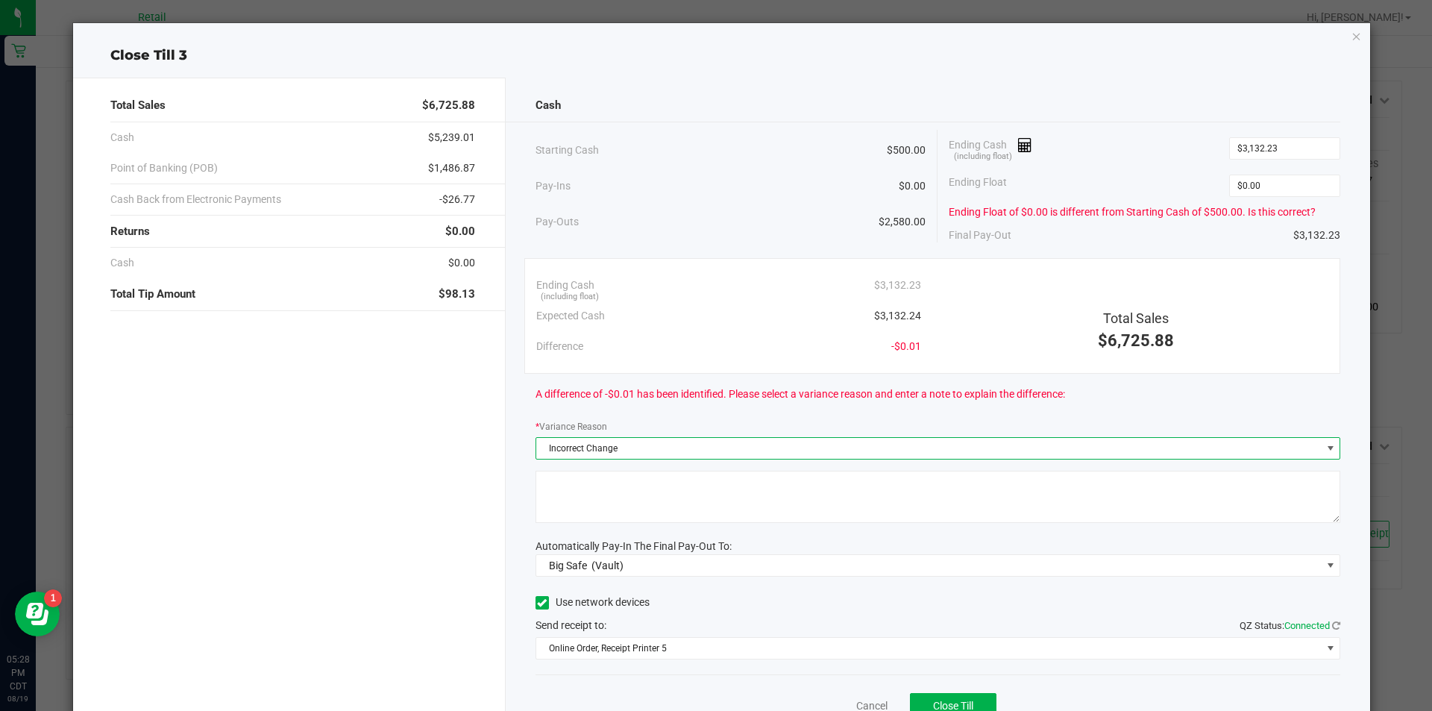
click at [572, 483] on textarea at bounding box center [937, 497] width 805 height 52
type textarea "idk"
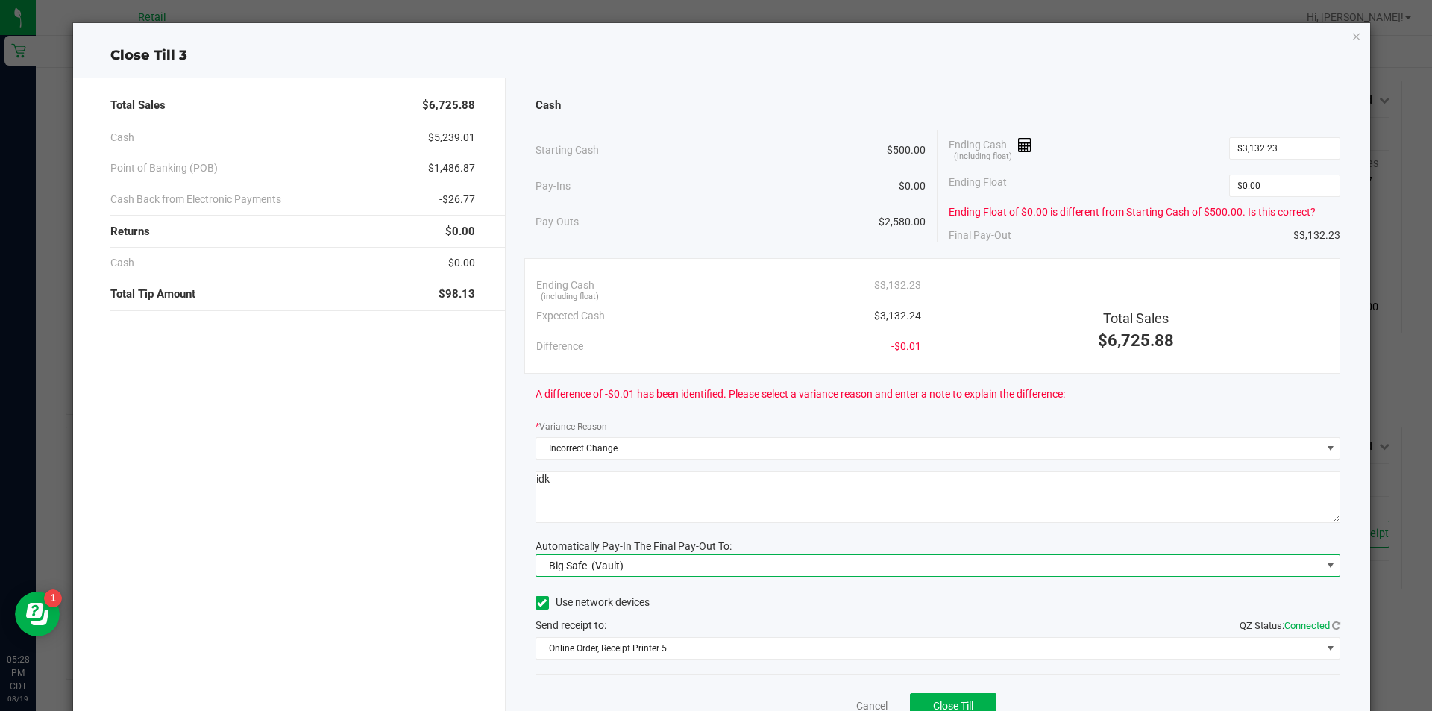
click at [1325, 564] on span at bounding box center [1331, 565] width 12 height 12
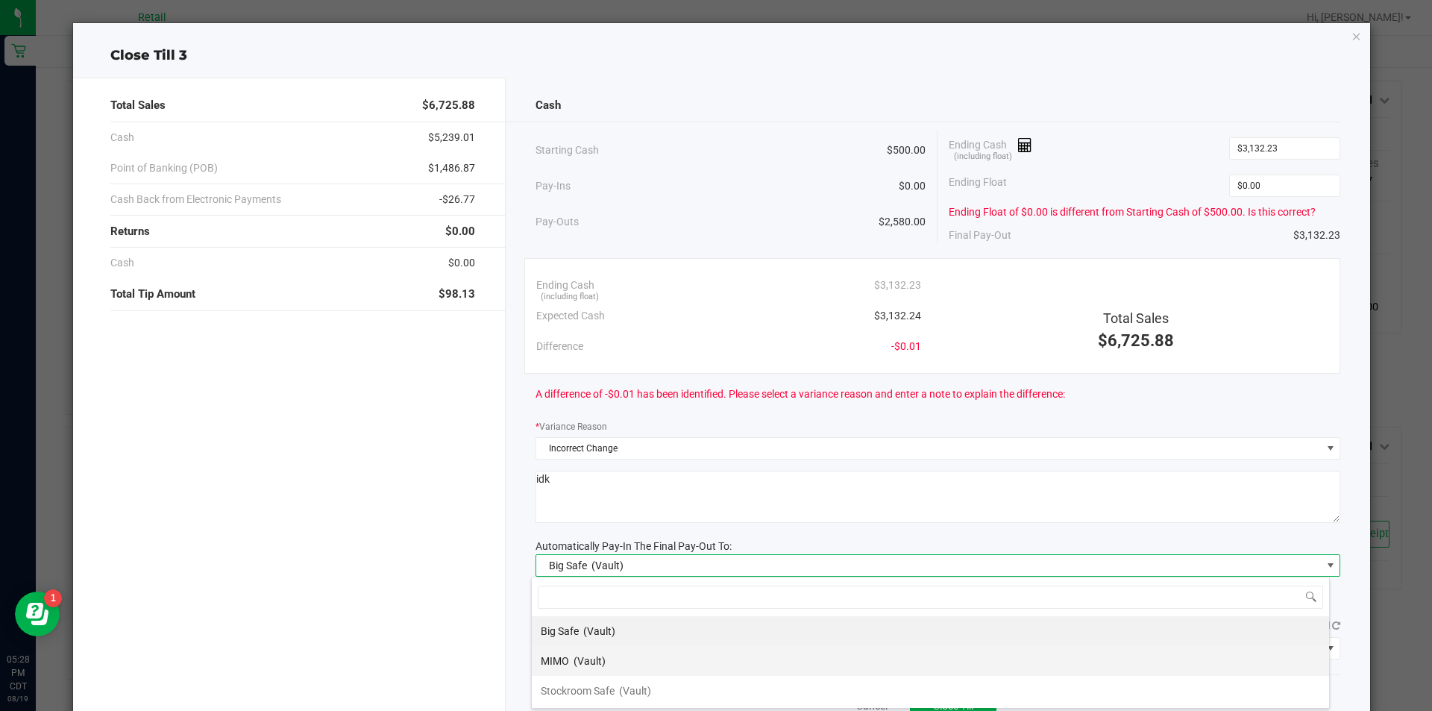
click at [564, 663] on span "MIMO" at bounding box center [555, 661] width 28 height 12
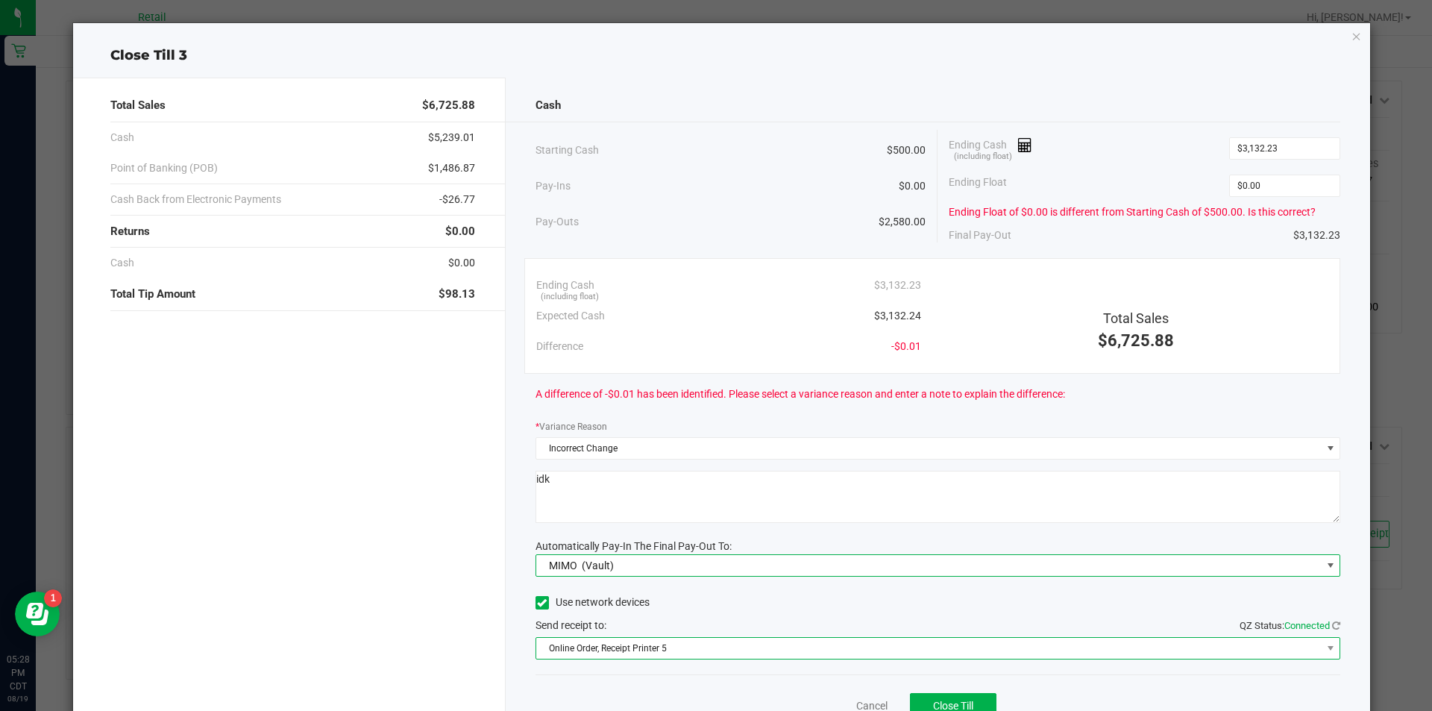
click at [635, 646] on span "Online Order, Receipt Printer 5" at bounding box center [928, 648] width 785 height 21
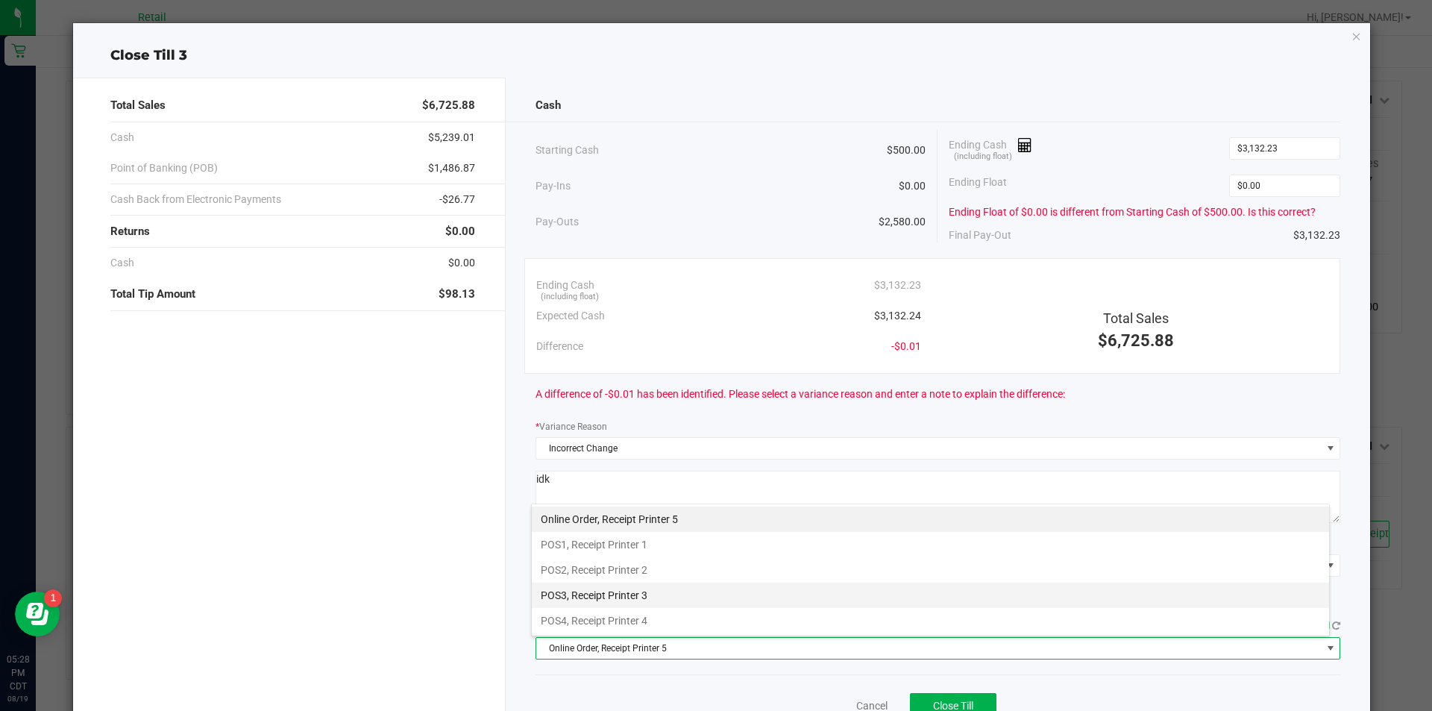
click at [626, 596] on li "POS3, Receipt Printer 3" at bounding box center [930, 594] width 797 height 25
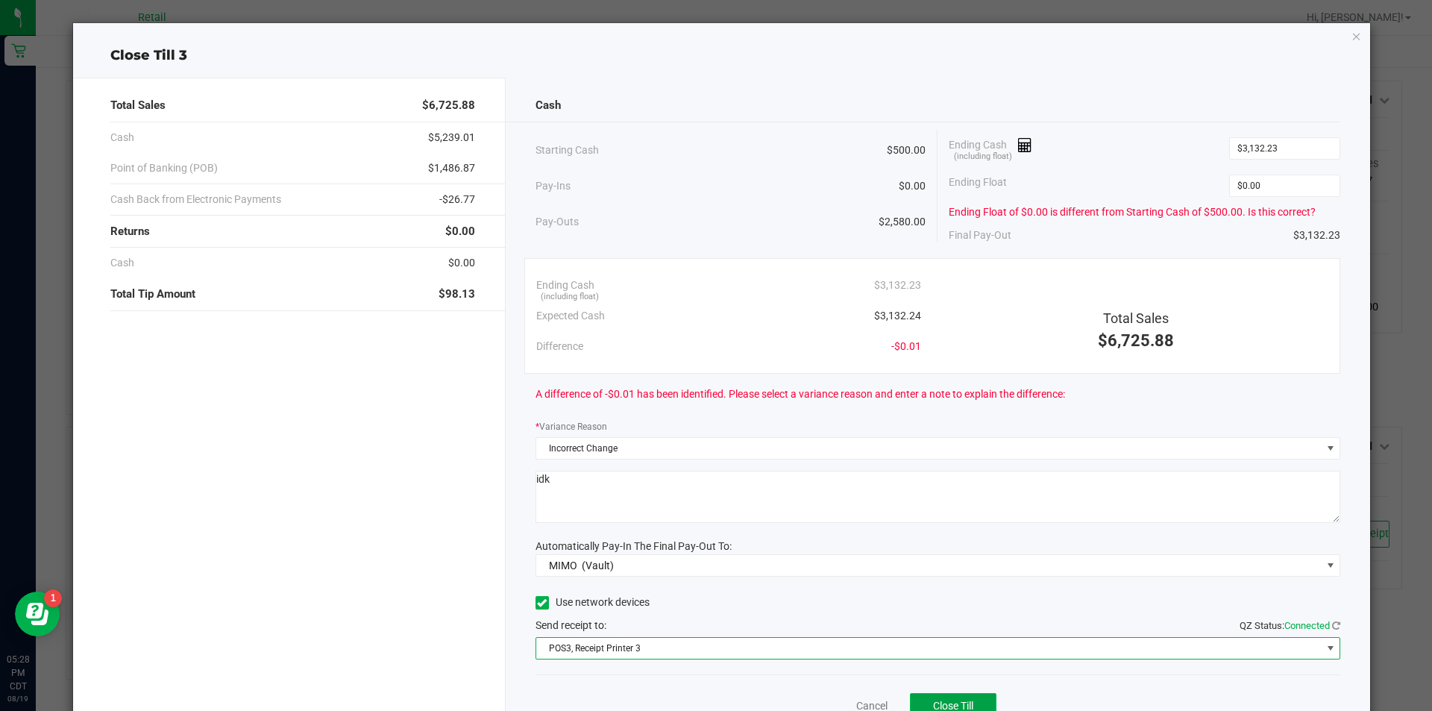
click at [951, 685] on span "Close Till" at bounding box center [953, 706] width 40 height 12
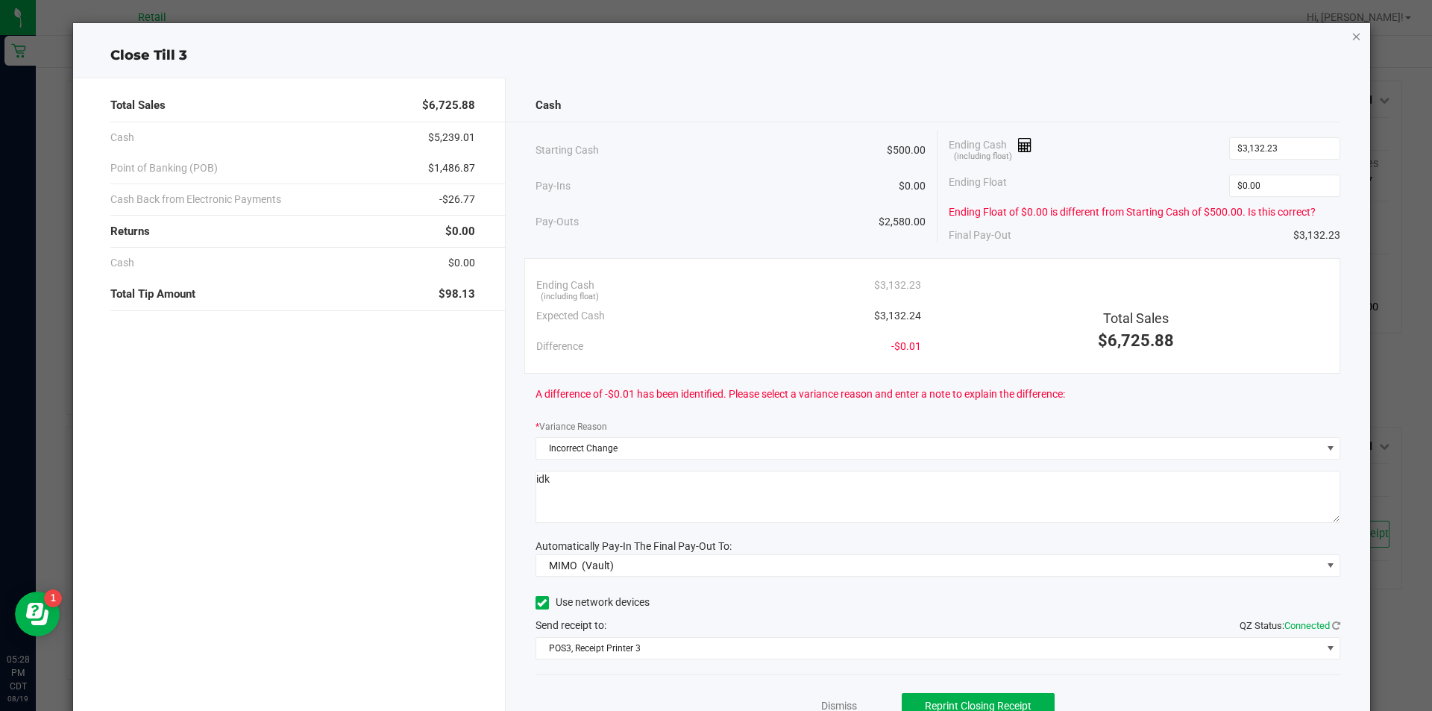
click at [1351, 37] on icon "button" at bounding box center [1356, 36] width 10 height 18
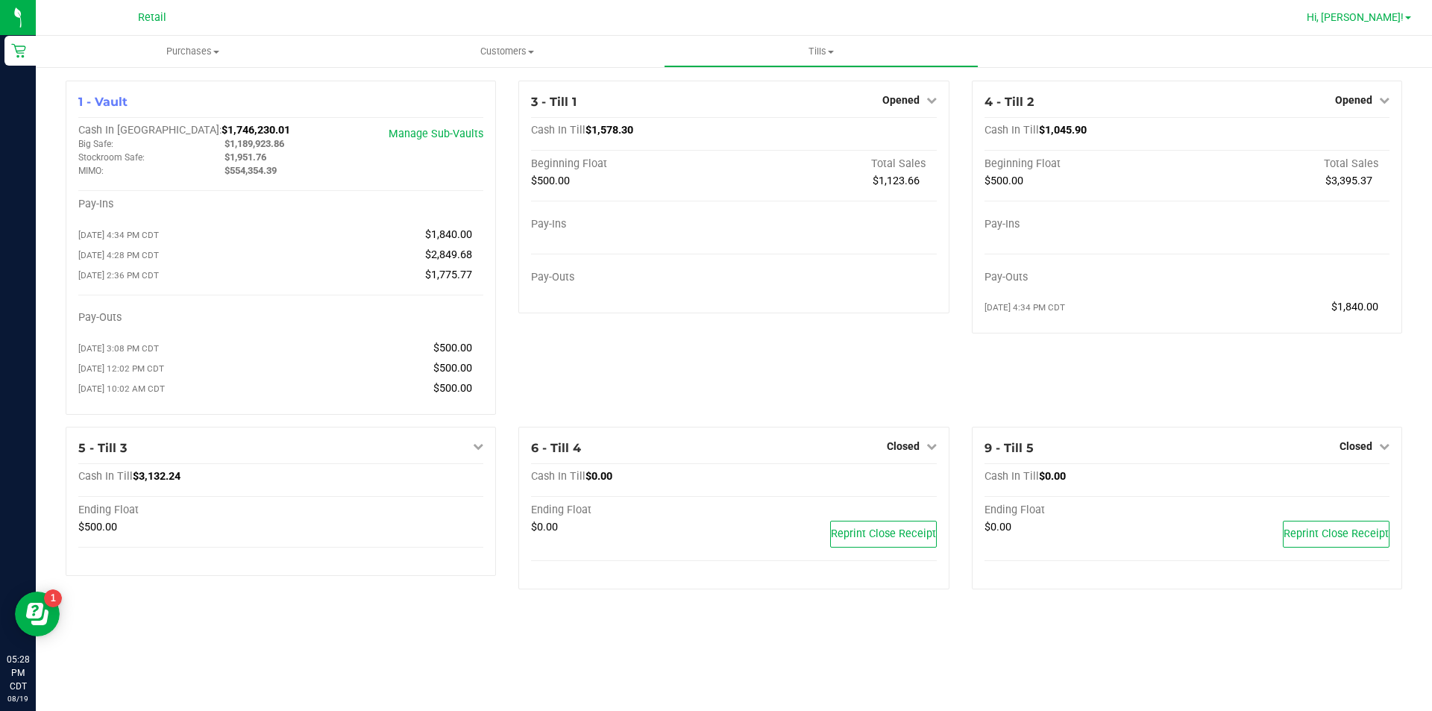
click at [1408, 18] on span at bounding box center [1408, 17] width 6 height 3
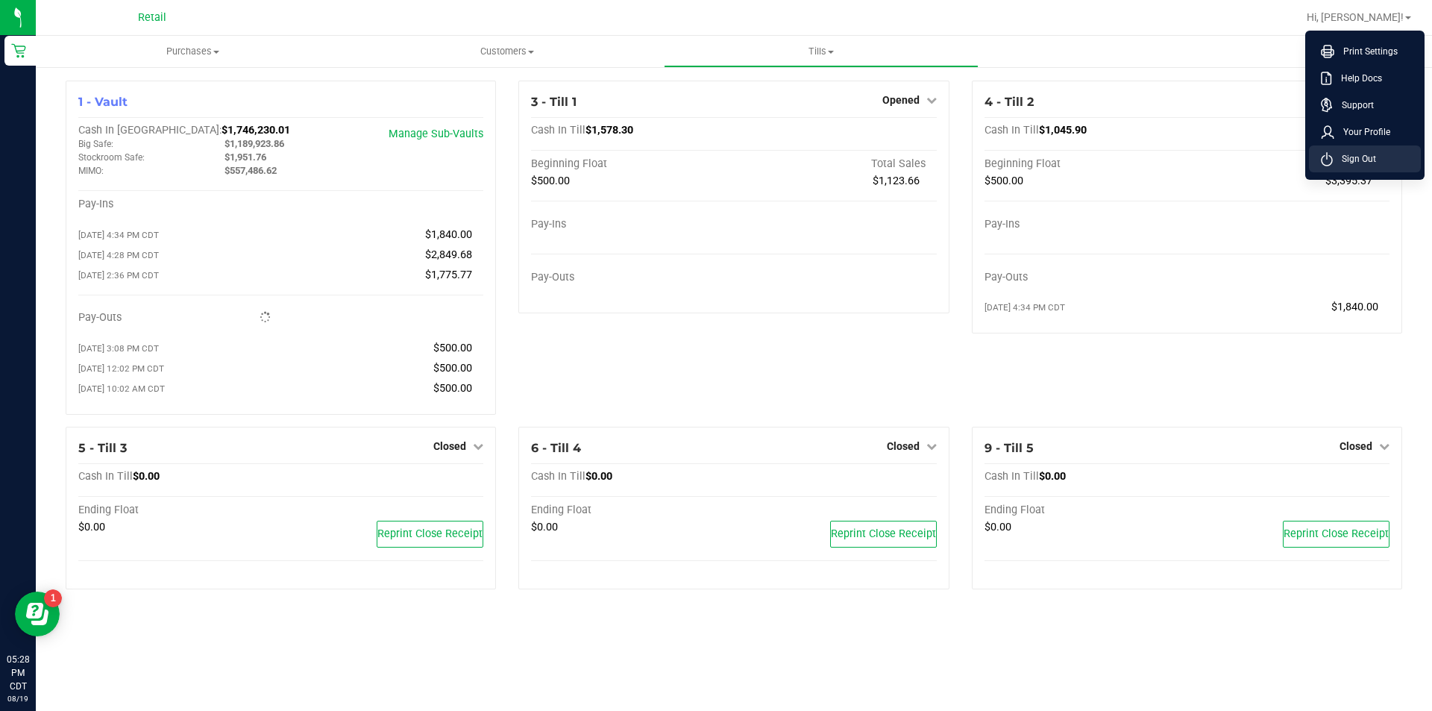
click at [1354, 160] on span "Sign Out" at bounding box center [1354, 158] width 43 height 15
